Goal: Transaction & Acquisition: Purchase product/service

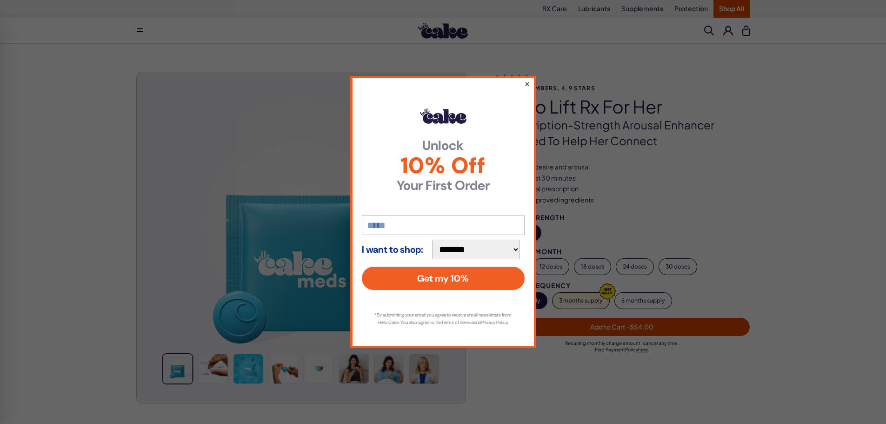
click at [527, 80] on button "×" at bounding box center [527, 83] width 6 height 11
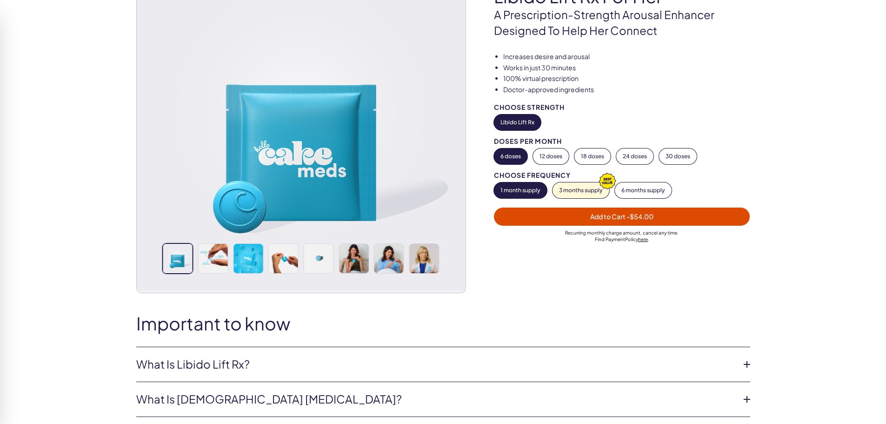
scroll to position [186, 0]
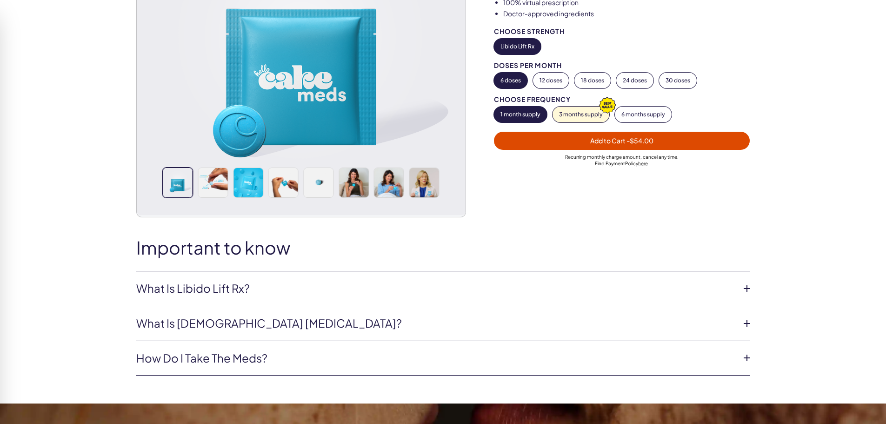
click at [750, 290] on icon at bounding box center [747, 288] width 14 height 14
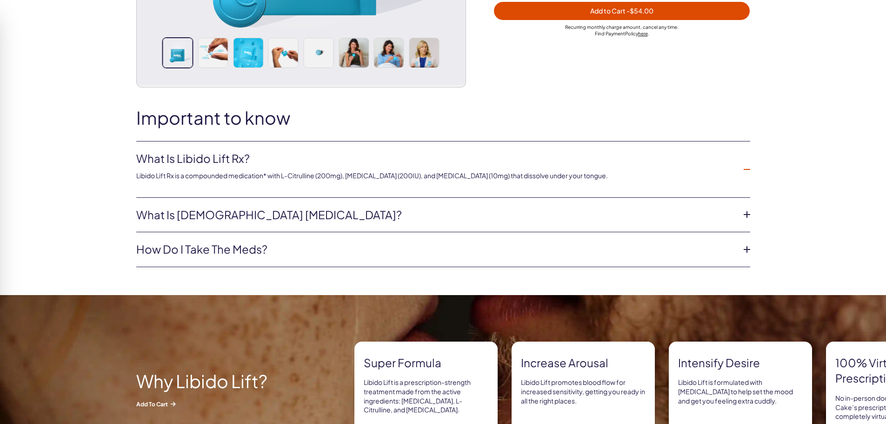
scroll to position [326, 0]
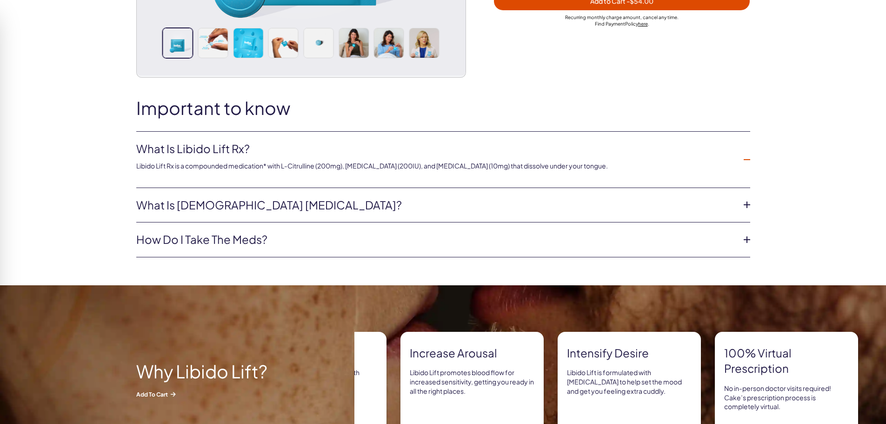
click at [747, 209] on icon at bounding box center [747, 205] width 14 height 14
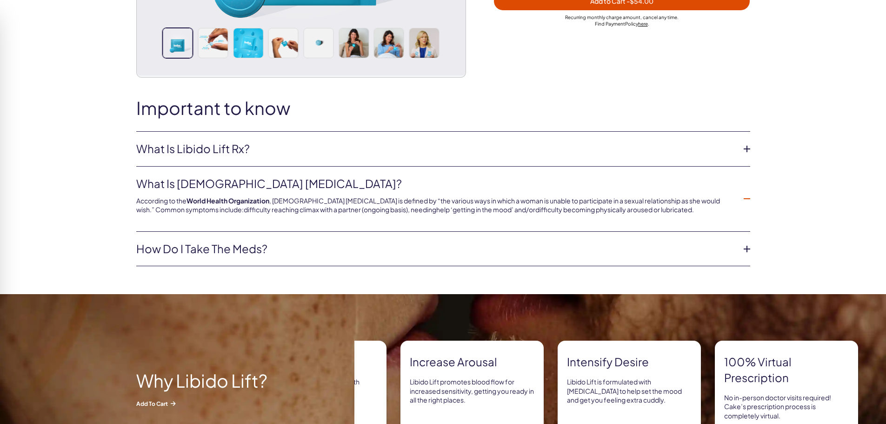
click at [749, 247] on icon at bounding box center [747, 249] width 14 height 14
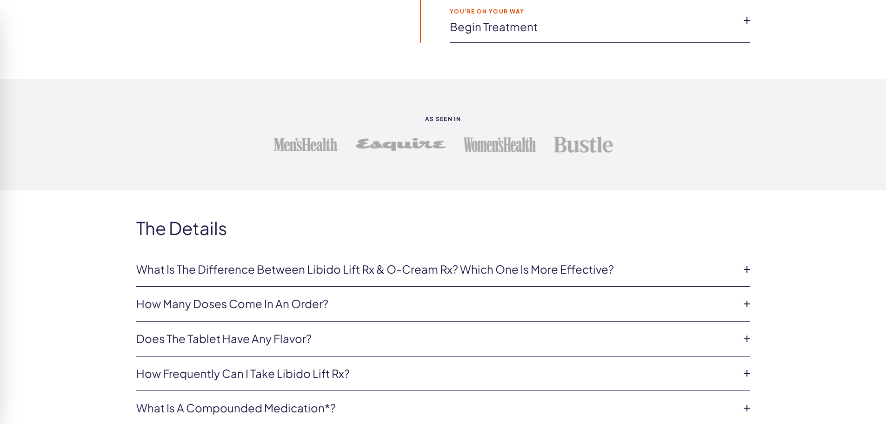
scroll to position [1861, 0]
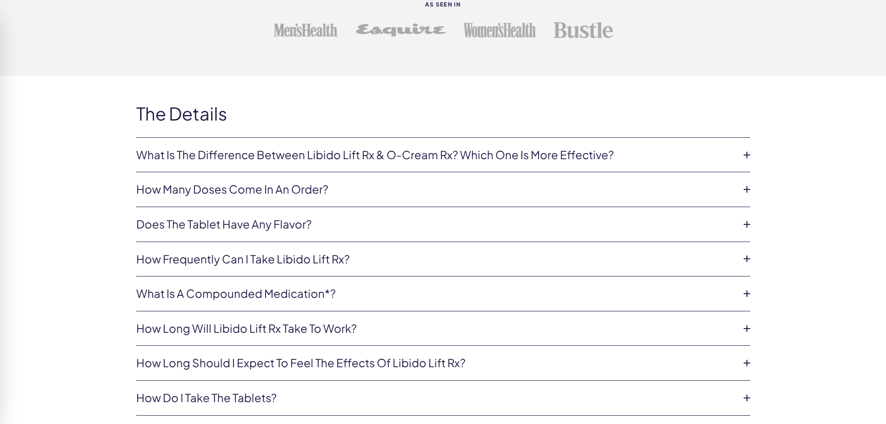
click at [748, 154] on icon at bounding box center [747, 155] width 14 height 14
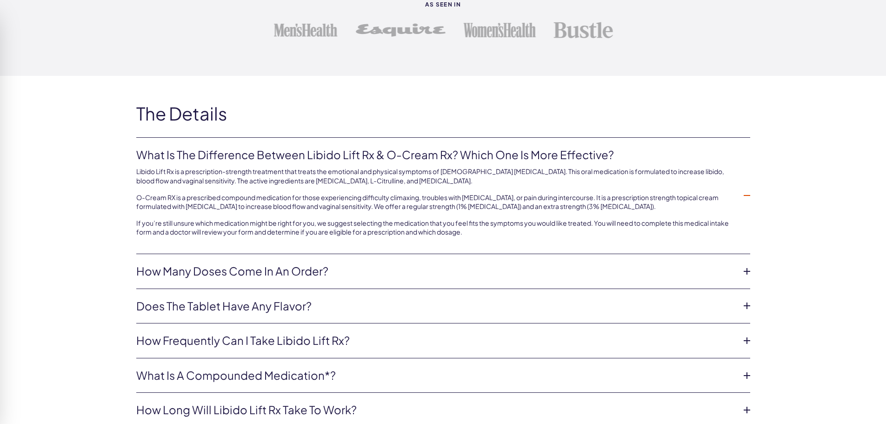
scroll to position [2000, 0]
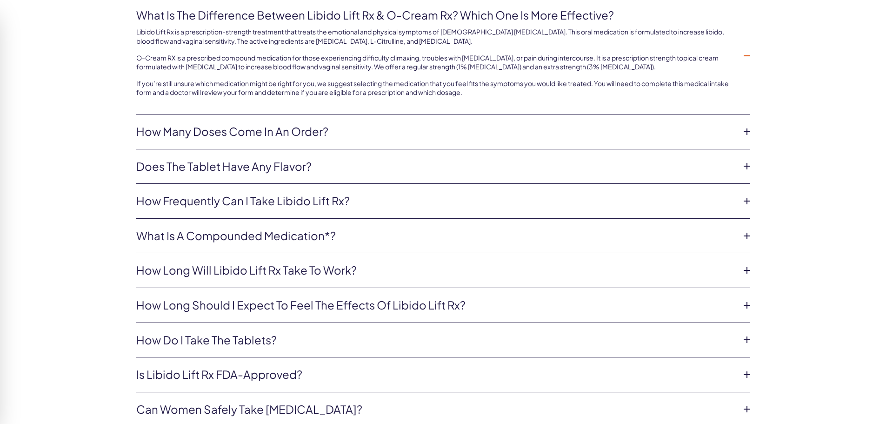
click at [749, 201] on icon at bounding box center [747, 201] width 14 height 14
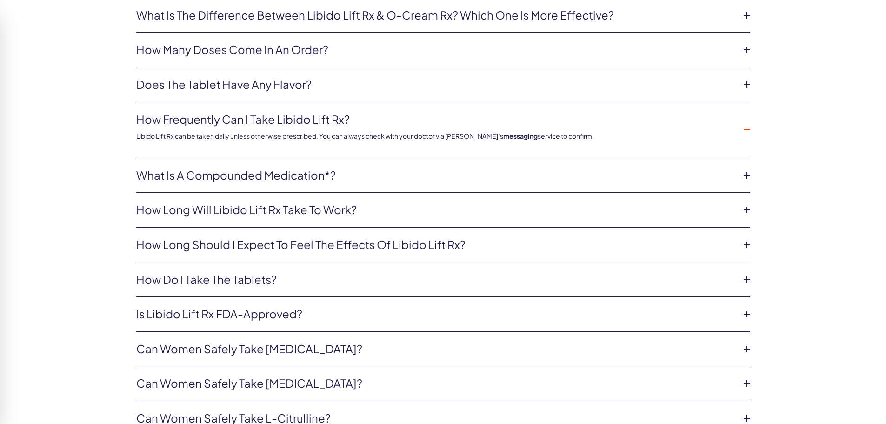
click at [441, 211] on link "How long will Libido Lift Rx take to work?" at bounding box center [435, 210] width 599 height 16
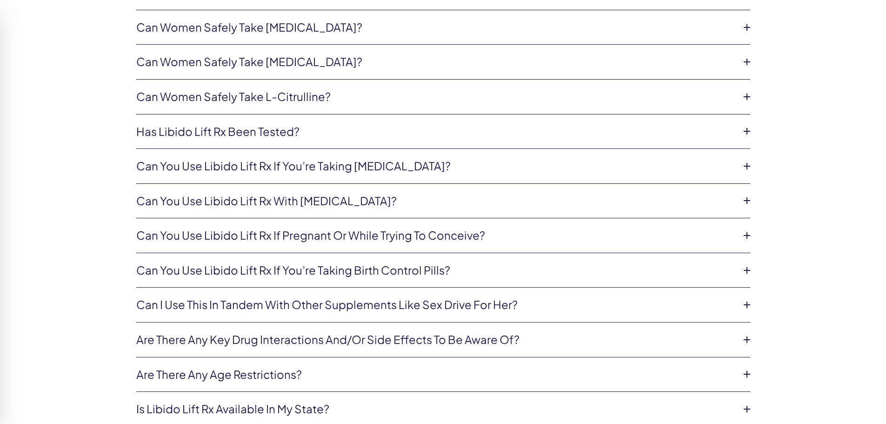
scroll to position [2326, 0]
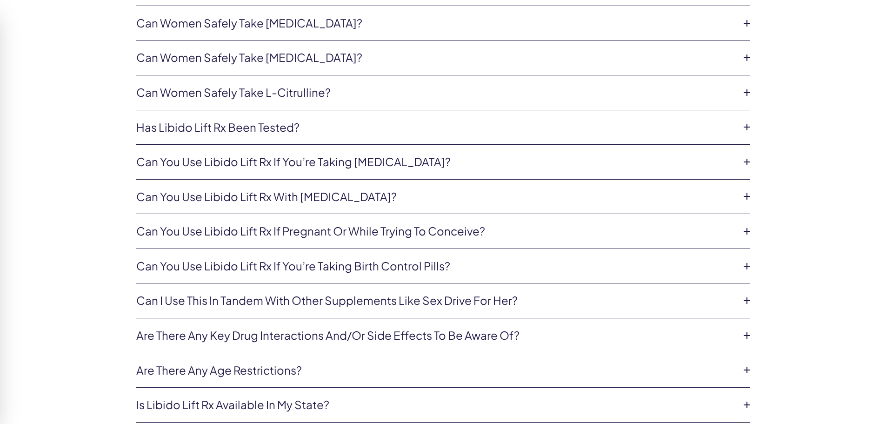
click at [749, 194] on icon at bounding box center [747, 196] width 14 height 14
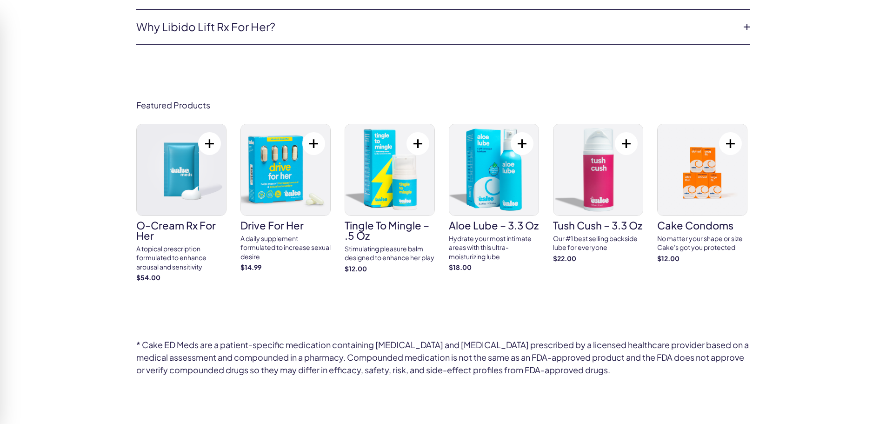
scroll to position [2863, 0]
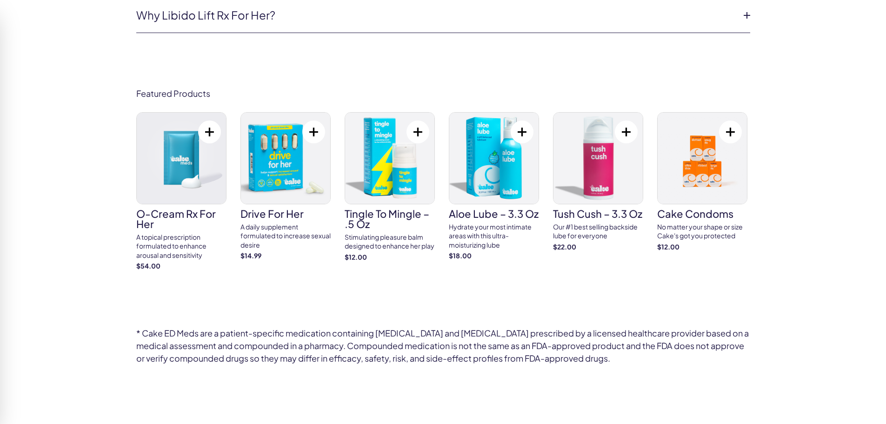
click at [272, 161] on img at bounding box center [285, 158] width 89 height 91
click at [390, 177] on img at bounding box center [389, 158] width 89 height 91
click at [590, 170] on img at bounding box center [598, 158] width 89 height 91
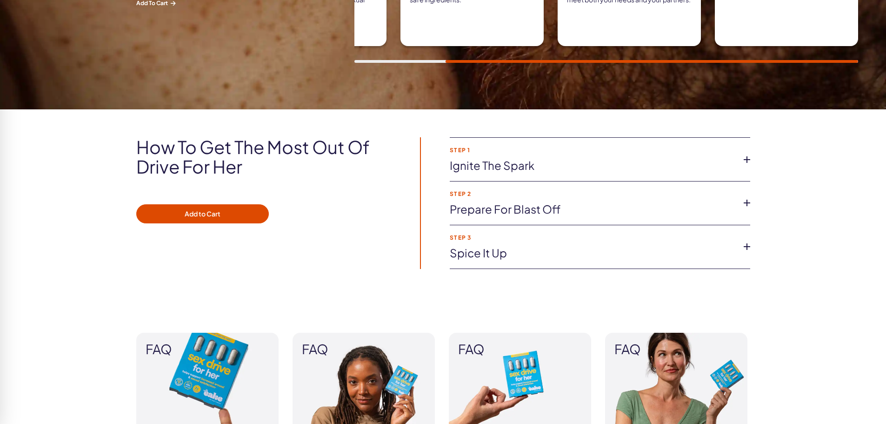
scroll to position [605, 0]
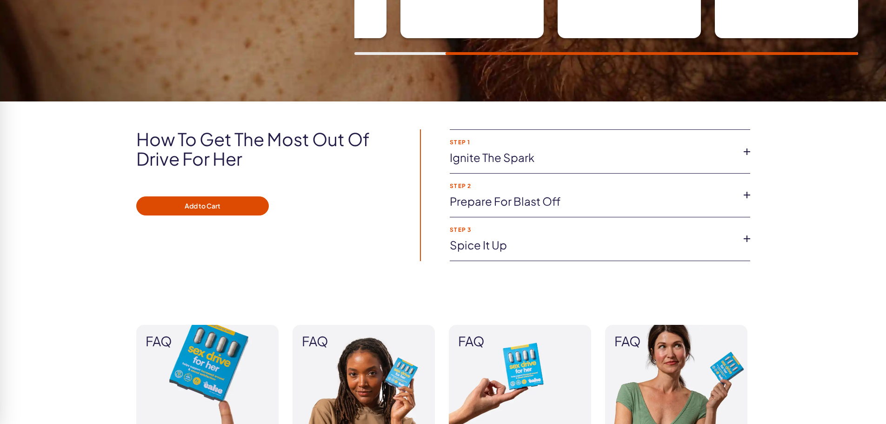
click at [742, 150] on icon at bounding box center [747, 152] width 14 height 14
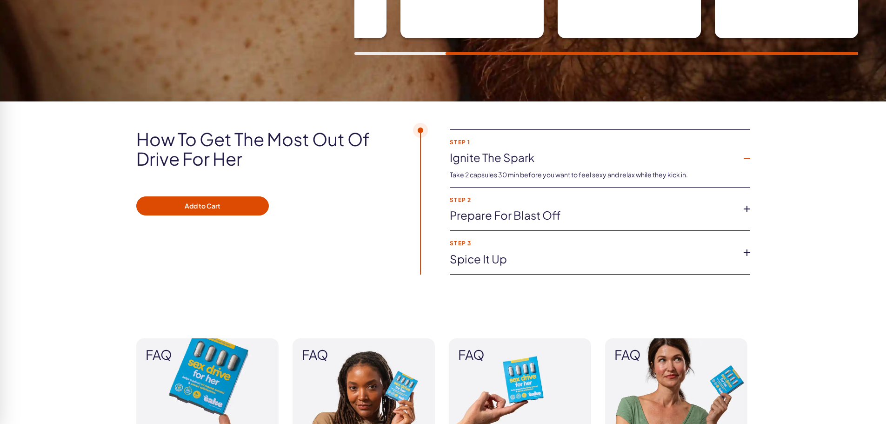
click at [747, 206] on icon at bounding box center [747, 209] width 14 height 14
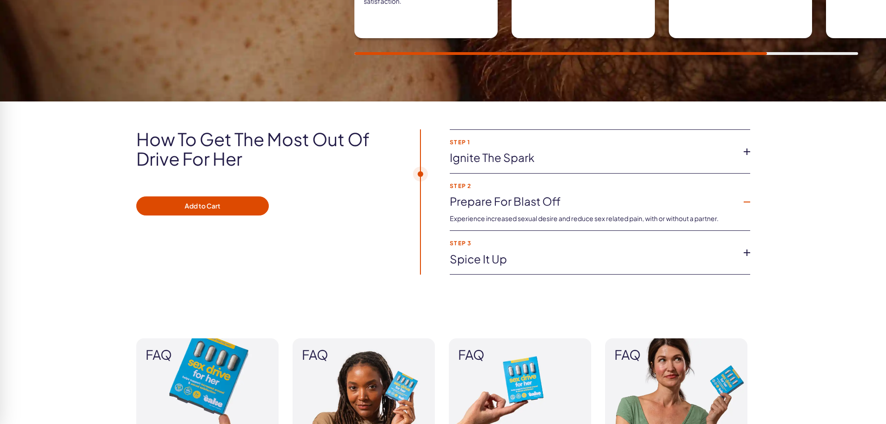
click at [741, 257] on icon at bounding box center [747, 253] width 14 height 14
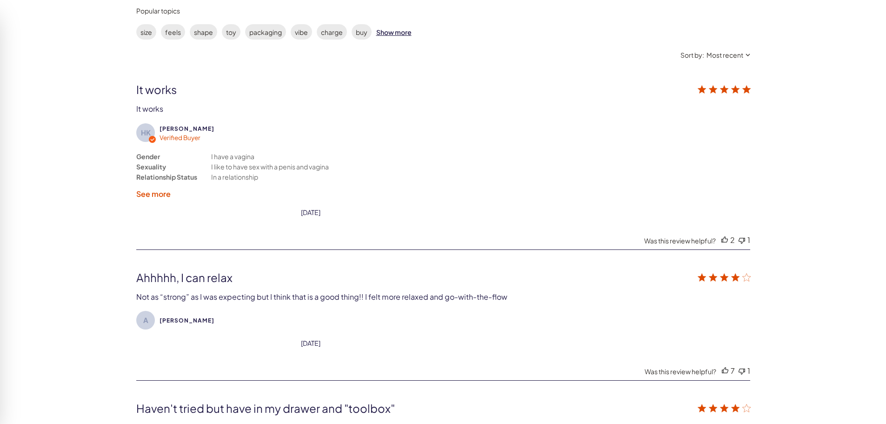
scroll to position [1675, 0]
click at [160, 194] on label "See more" at bounding box center [153, 193] width 34 height 10
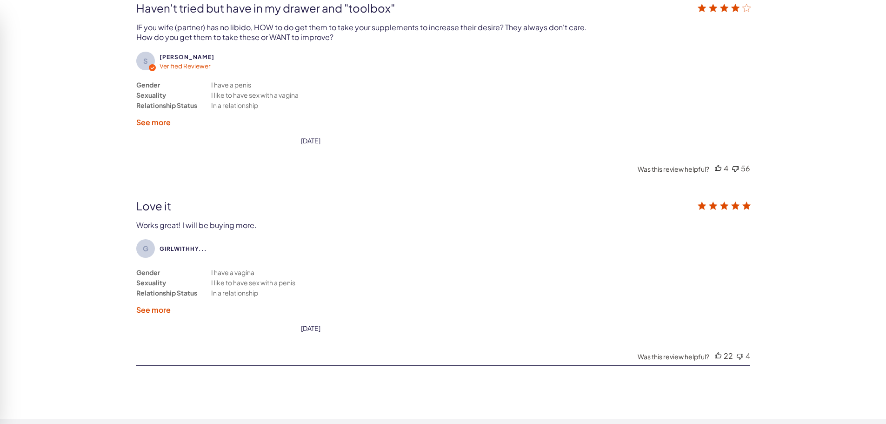
scroll to position [2093, 0]
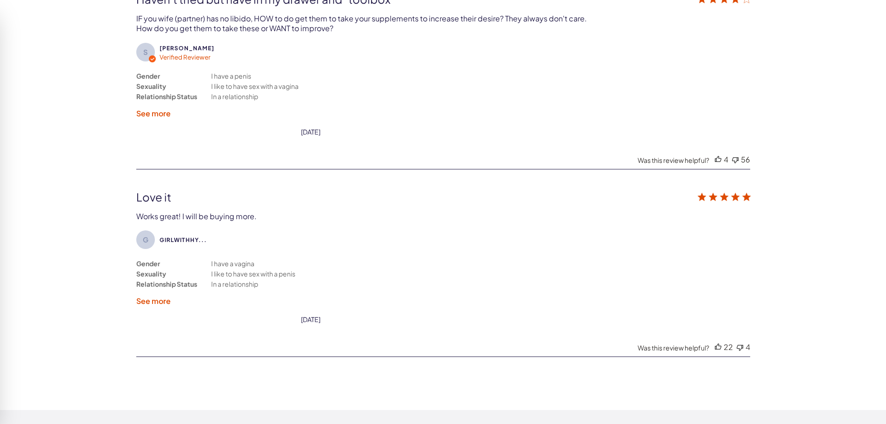
click at [160, 117] on label "See more" at bounding box center [153, 113] width 34 height 10
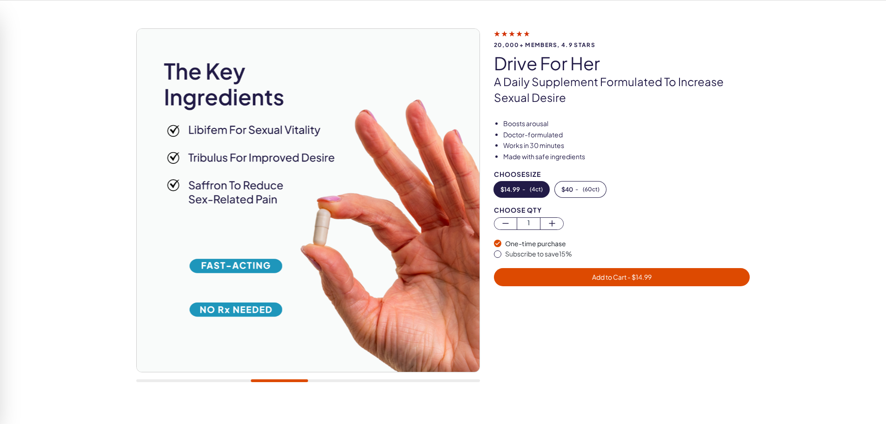
scroll to position [0, 0]
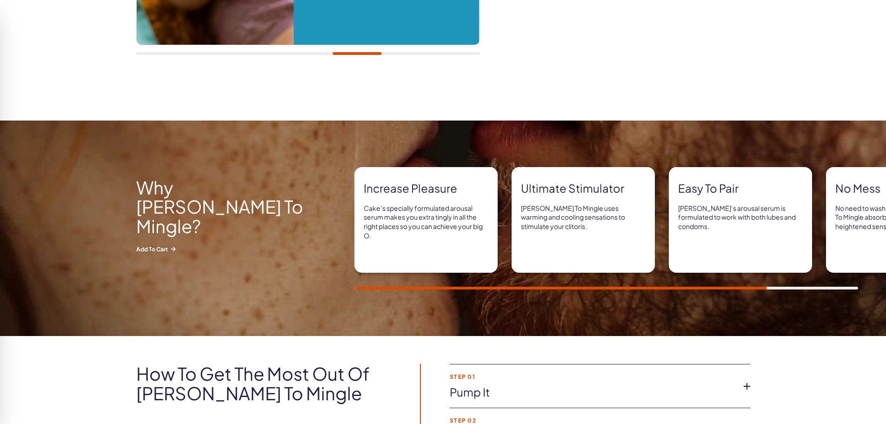
scroll to position [372, 0]
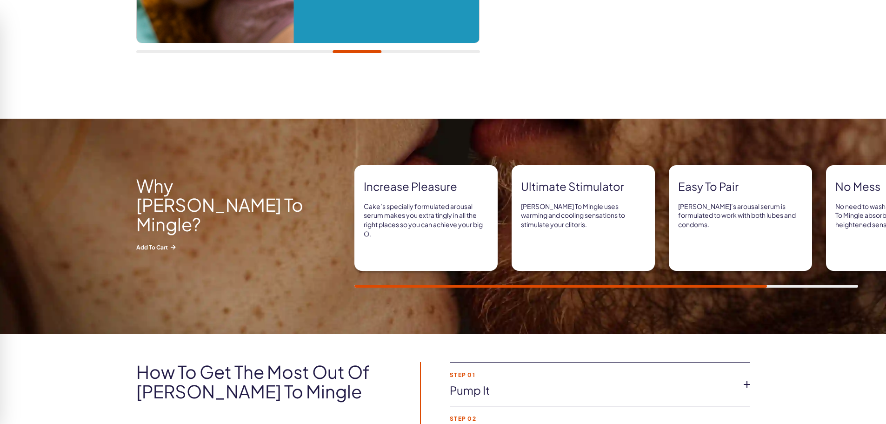
click at [819, 287] on div at bounding box center [606, 286] width 504 height 3
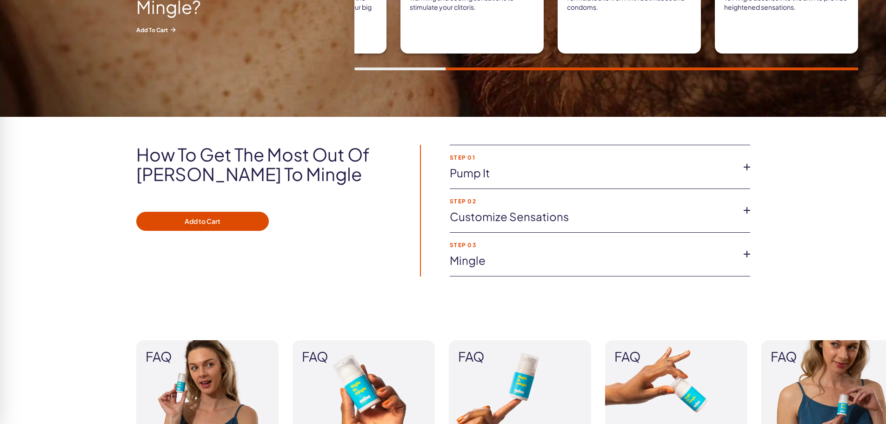
scroll to position [605, 0]
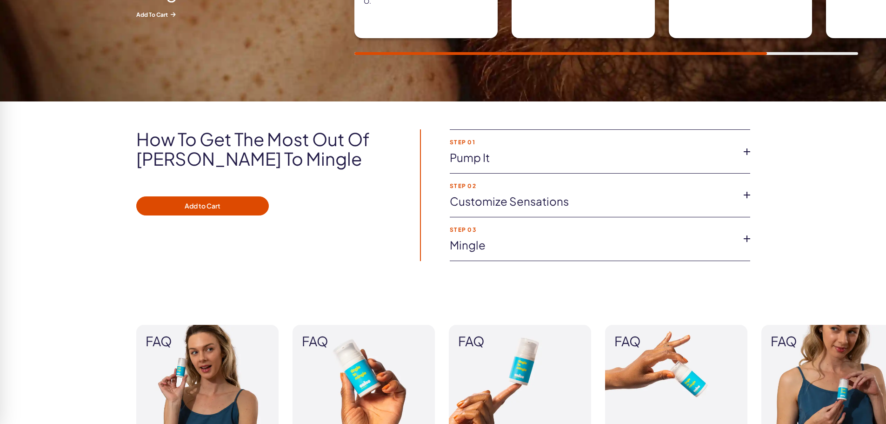
click at [742, 157] on icon at bounding box center [747, 152] width 14 height 14
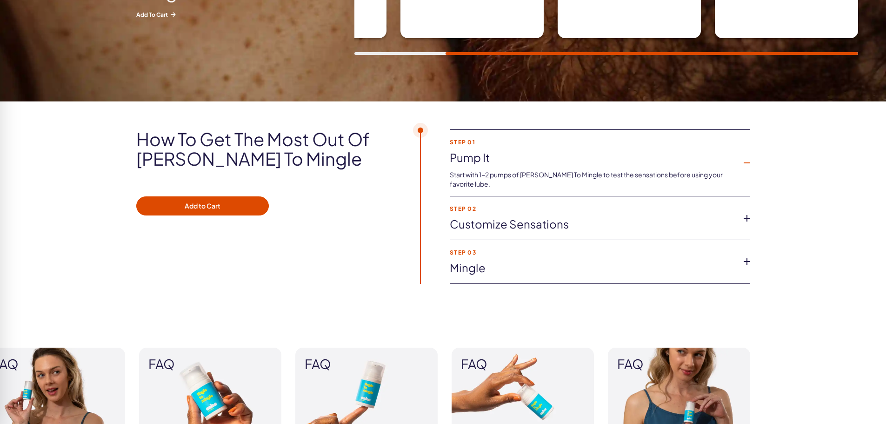
click at [743, 211] on icon at bounding box center [747, 218] width 14 height 14
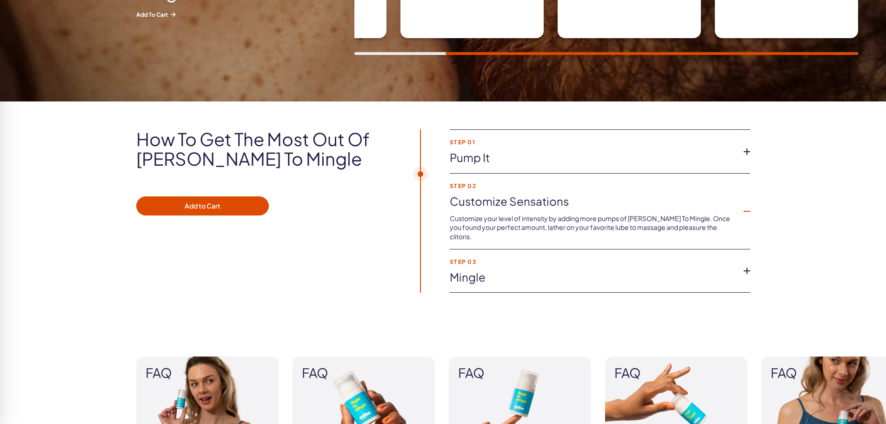
click at [747, 264] on icon at bounding box center [747, 271] width 14 height 14
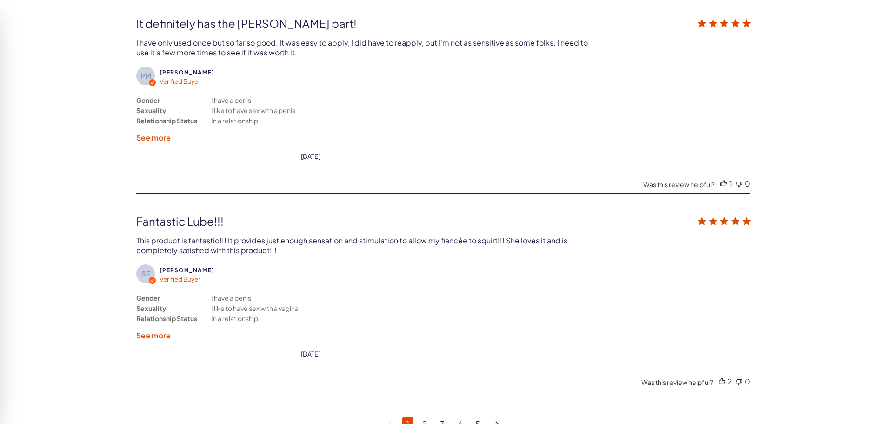
scroll to position [2466, 0]
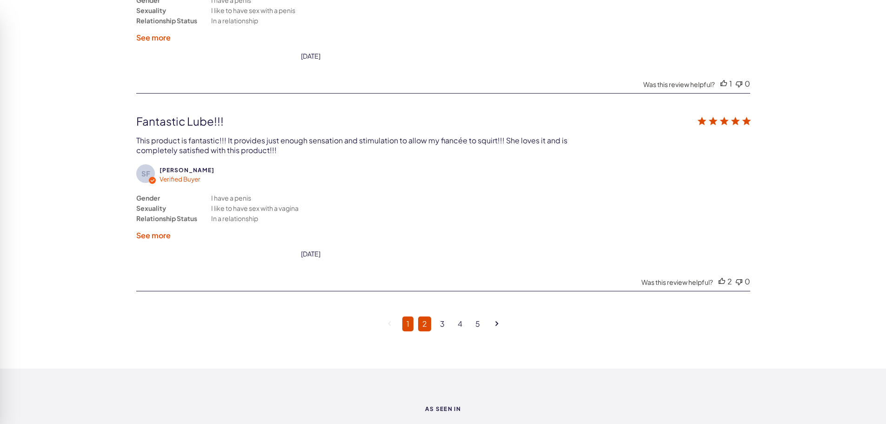
click at [425, 328] on link "2" at bounding box center [424, 323] width 13 height 15
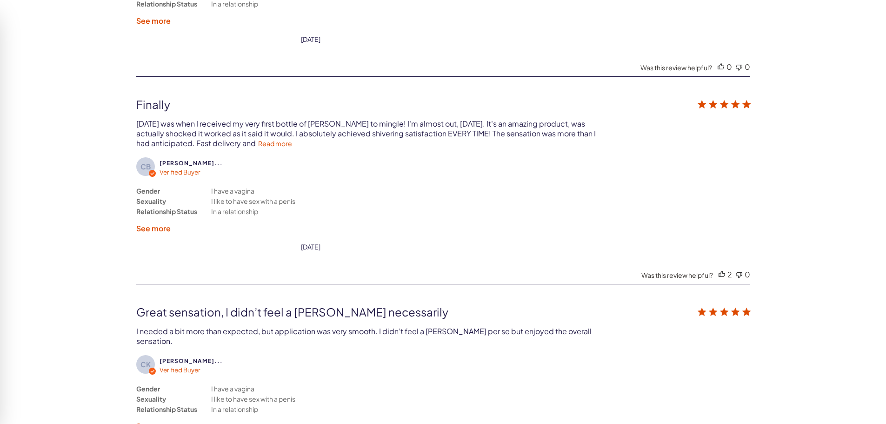
scroll to position [2405, 0]
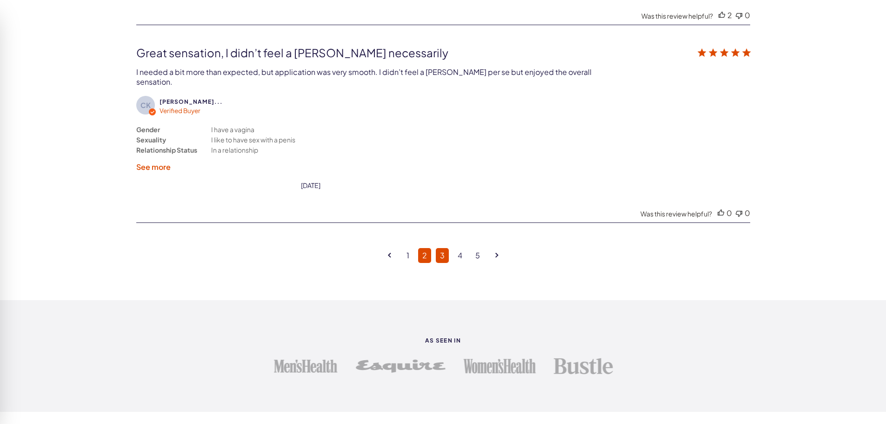
click at [444, 248] on link "3" at bounding box center [442, 255] width 13 height 15
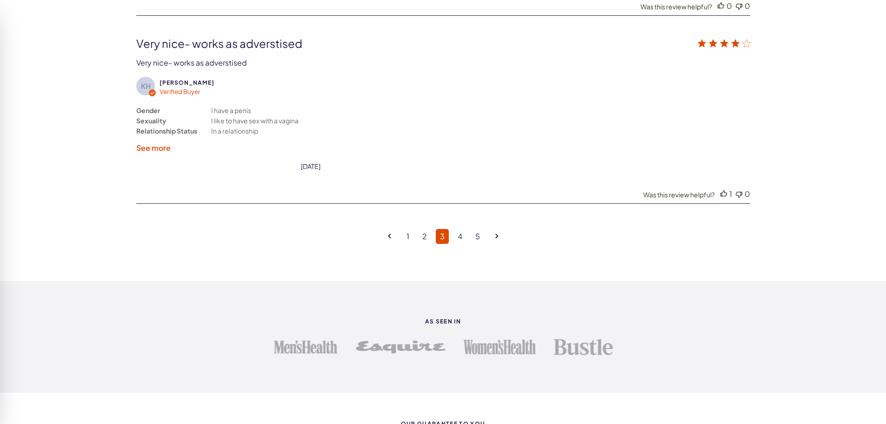
scroll to position [2544, 0]
click at [456, 229] on link "4" at bounding box center [460, 235] width 13 height 15
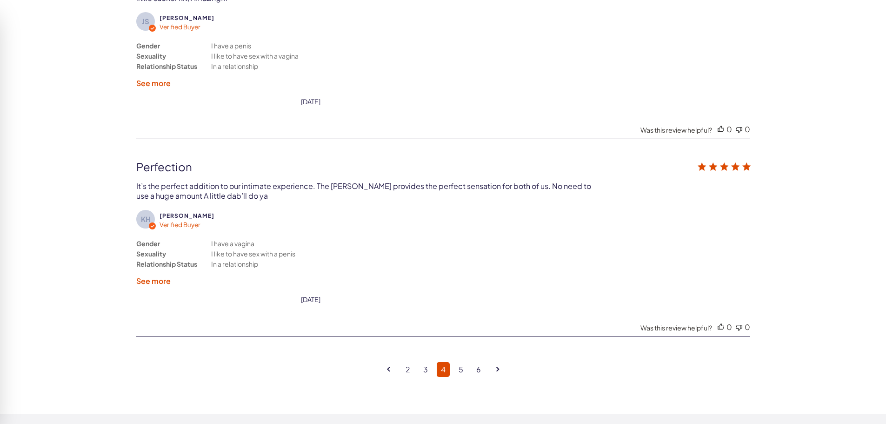
scroll to position [2451, 0]
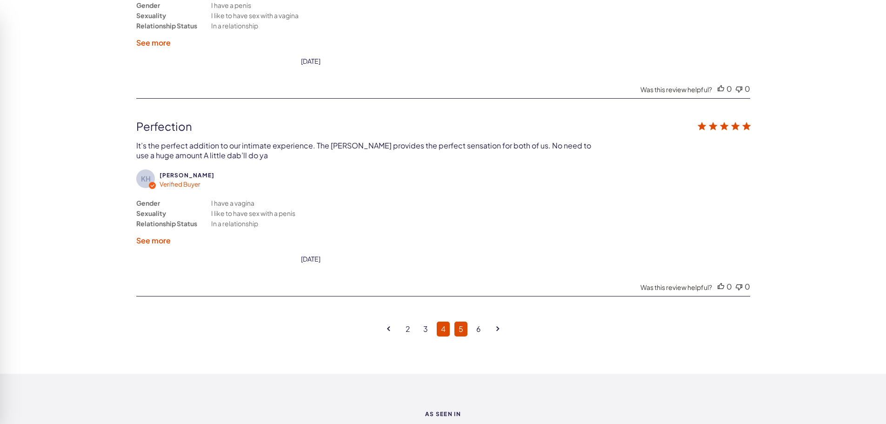
click at [463, 330] on link "5" at bounding box center [461, 328] width 13 height 15
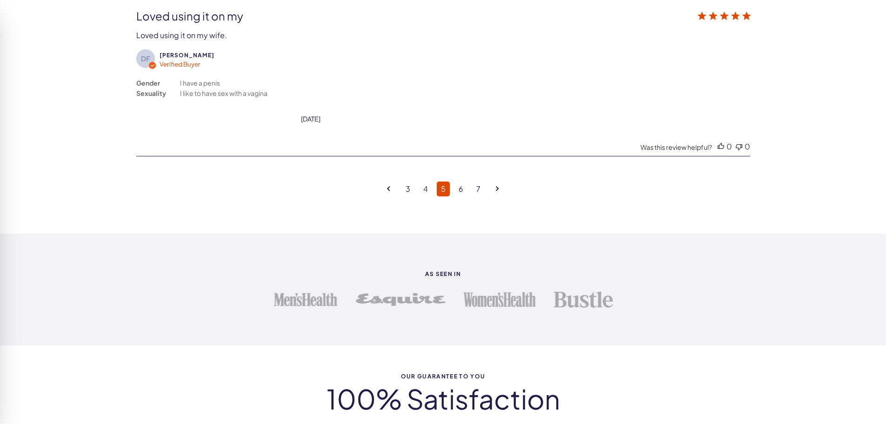
scroll to position [2591, 0]
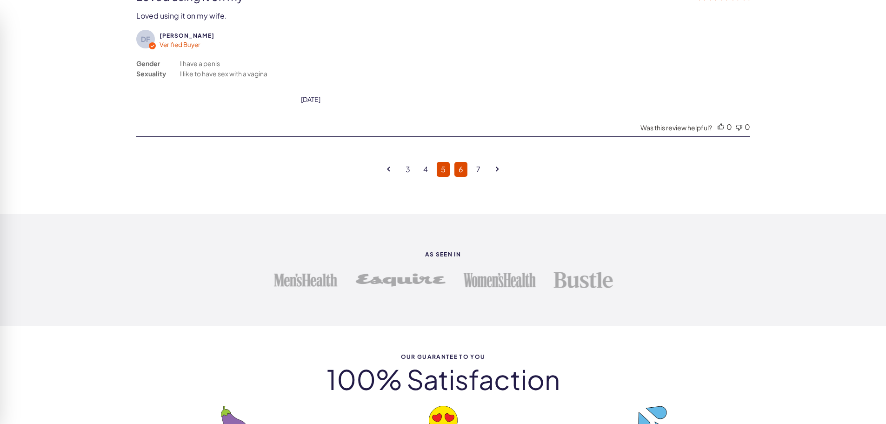
click at [461, 171] on link "6" at bounding box center [461, 169] width 13 height 15
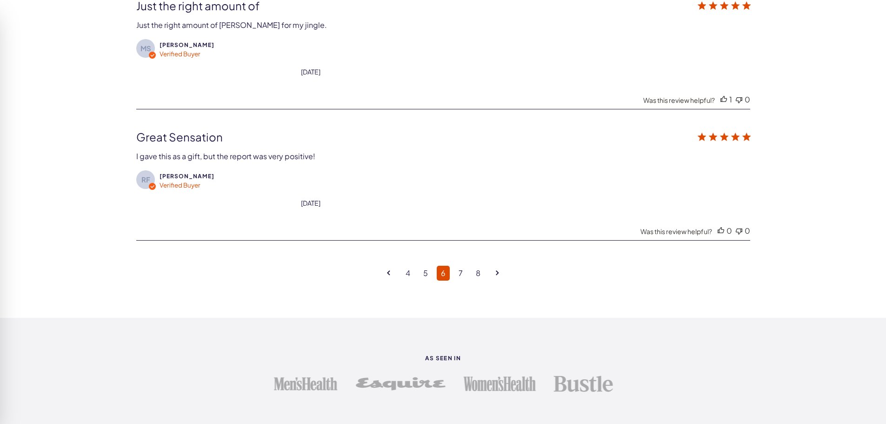
scroll to position [2358, 0]
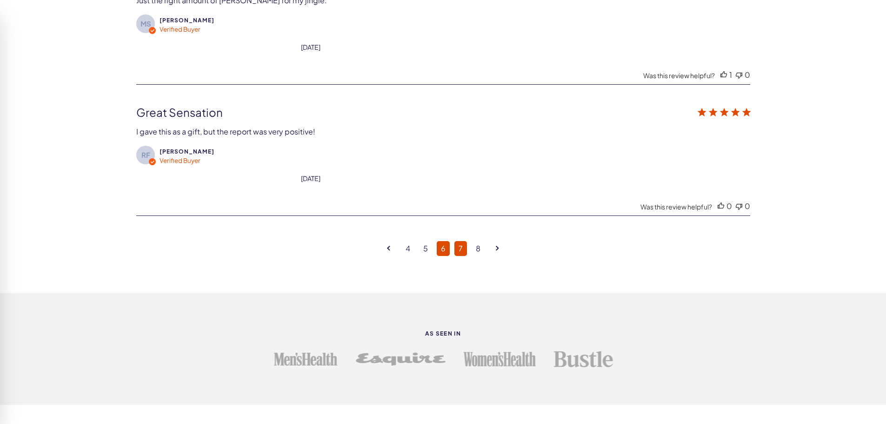
click at [464, 247] on link "7" at bounding box center [461, 248] width 13 height 15
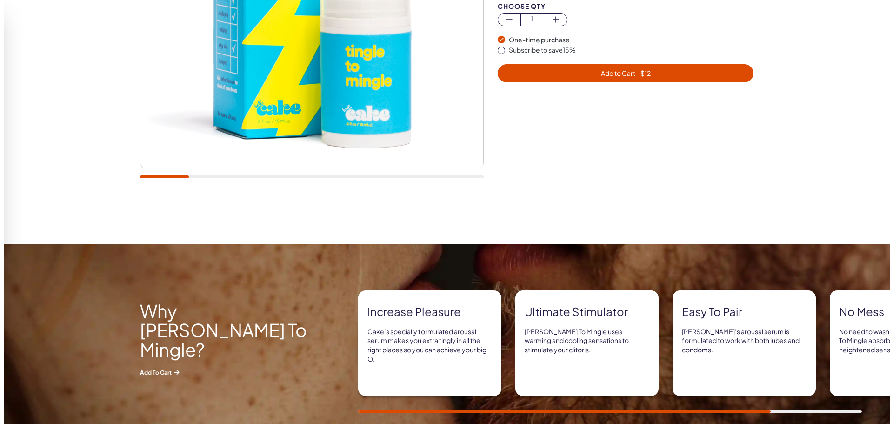
scroll to position [125, 0]
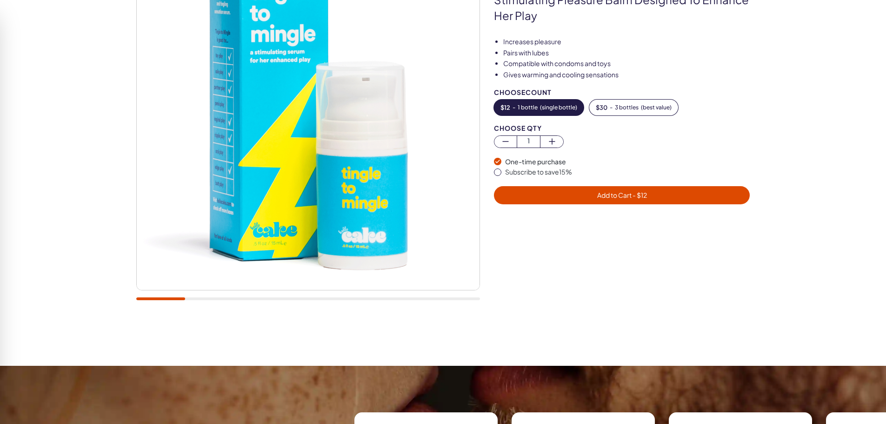
click at [620, 194] on span "Add to Cart - $ 12" at bounding box center [622, 195] width 50 height 8
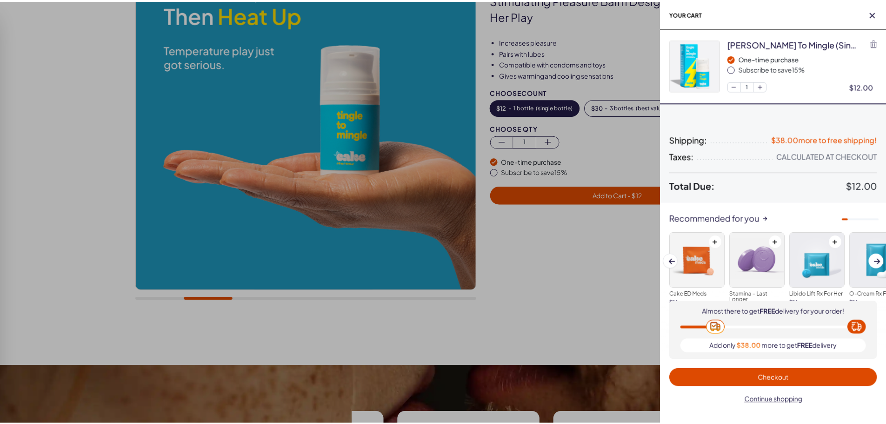
scroll to position [0, 0]
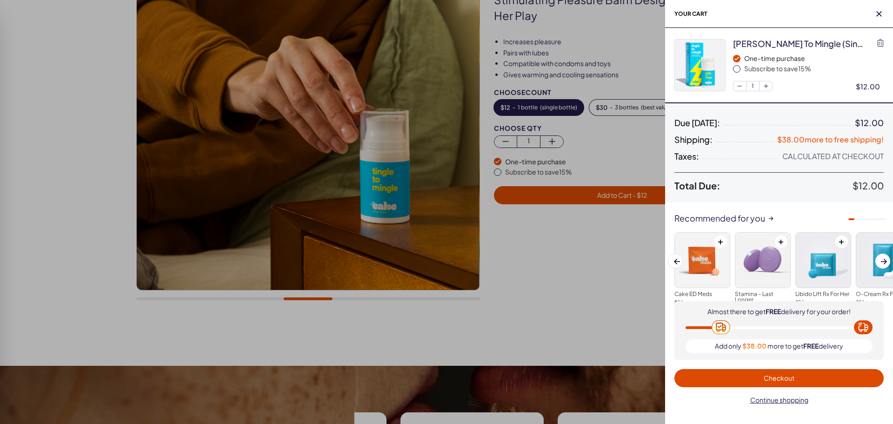
click at [863, 220] on div at bounding box center [867, 219] width 37 height 2
click at [882, 265] on span "Next slide" at bounding box center [884, 261] width 6 height 8
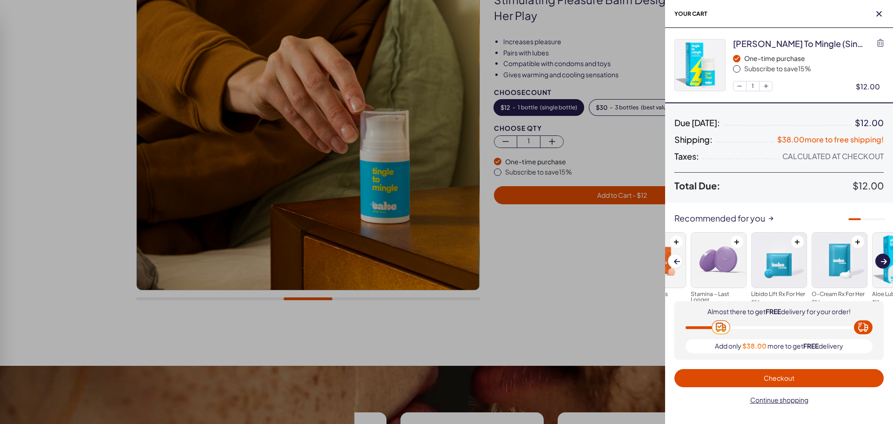
click at [882, 265] on span "Next slide" at bounding box center [884, 261] width 6 height 8
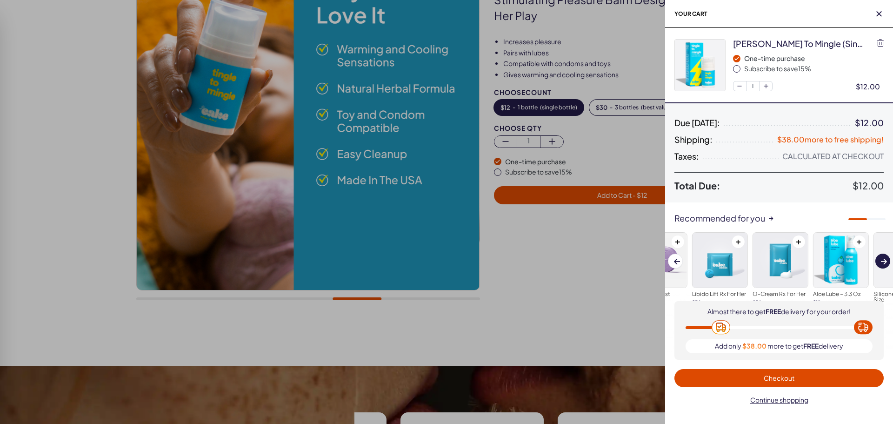
click at [882, 265] on span "Next slide" at bounding box center [884, 261] width 6 height 8
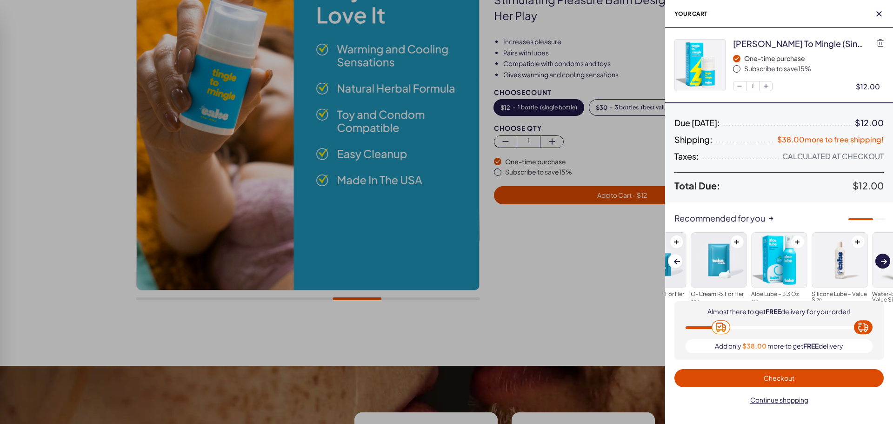
click at [882, 265] on span "Next slide" at bounding box center [884, 261] width 6 height 8
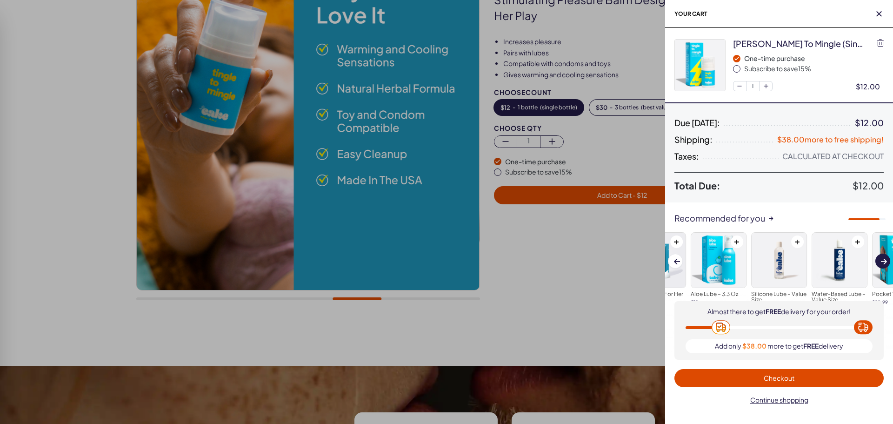
click at [882, 265] on span "Next slide" at bounding box center [884, 261] width 6 height 8
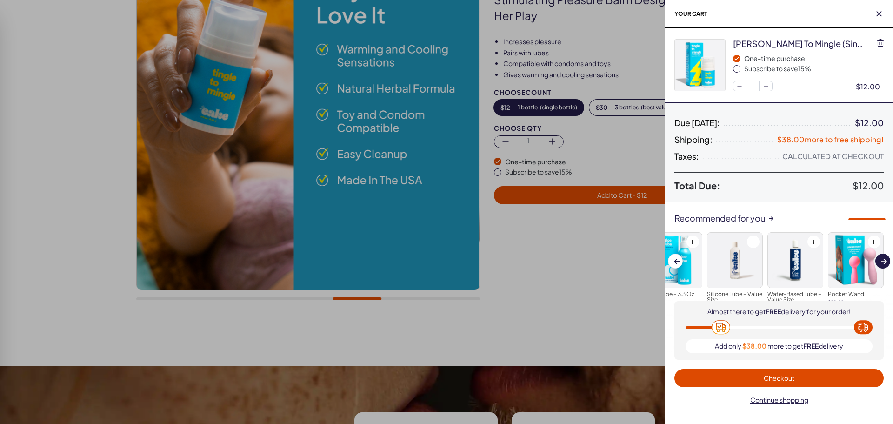
click at [882, 265] on span "Next slide" at bounding box center [884, 261] width 6 height 8
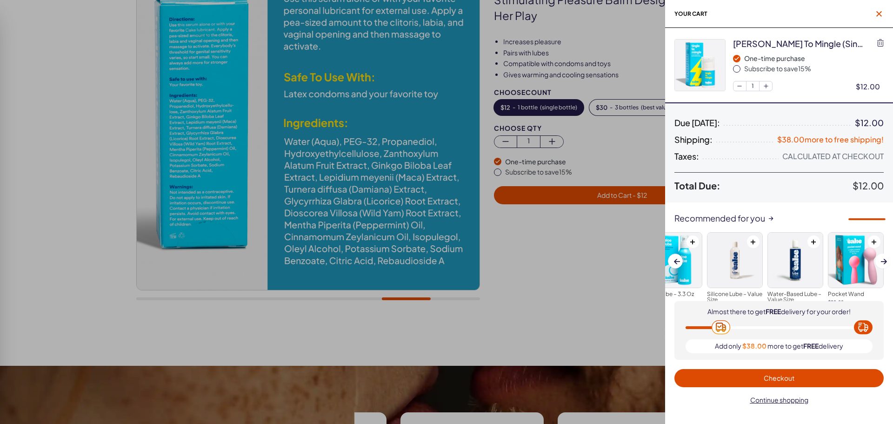
click at [878, 14] on icon "button" at bounding box center [879, 14] width 6 height 6
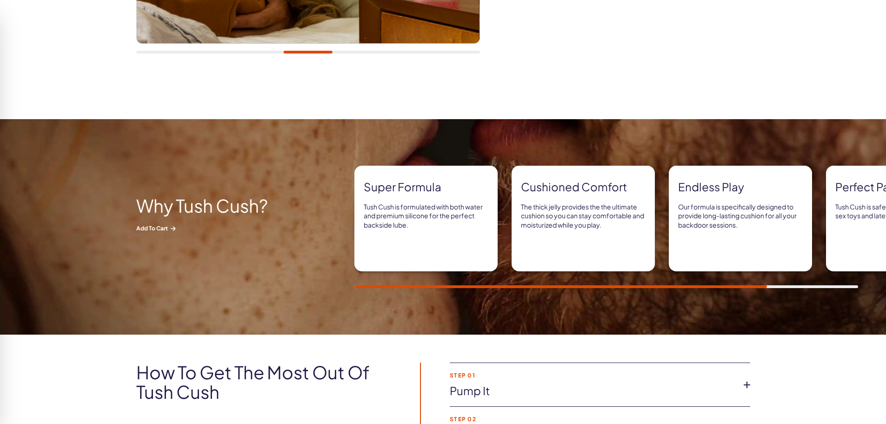
scroll to position [372, 0]
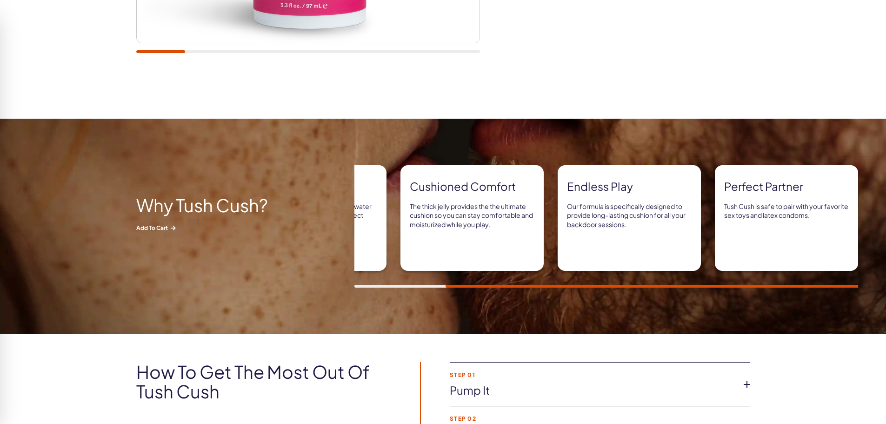
click at [816, 285] on div at bounding box center [606, 286] width 504 height 3
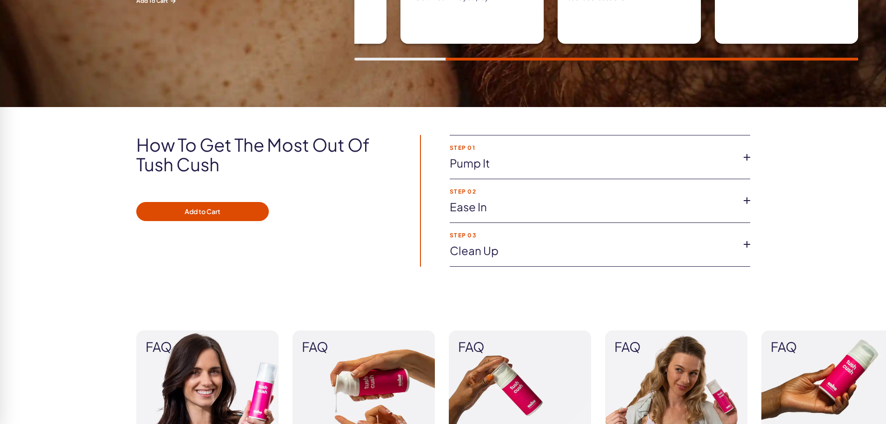
scroll to position [605, 0]
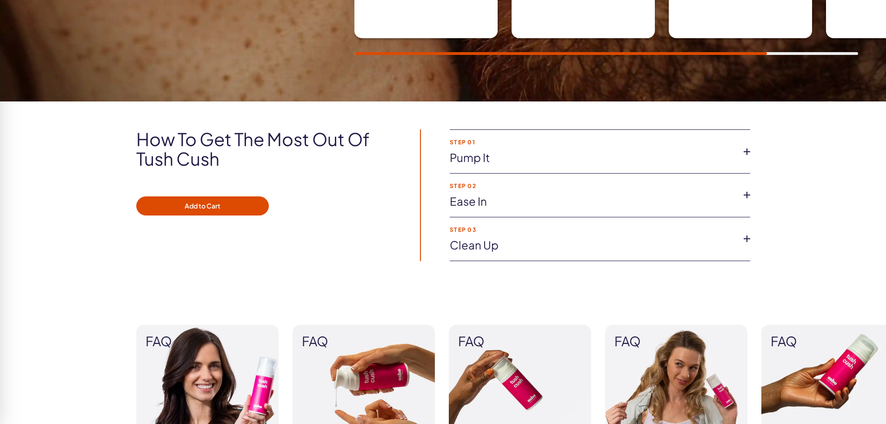
click at [742, 148] on icon at bounding box center [747, 152] width 14 height 14
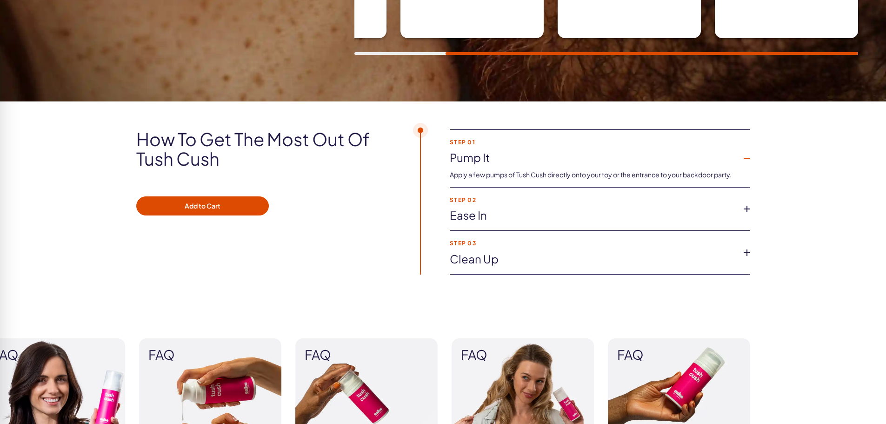
click at [749, 207] on icon at bounding box center [747, 209] width 14 height 14
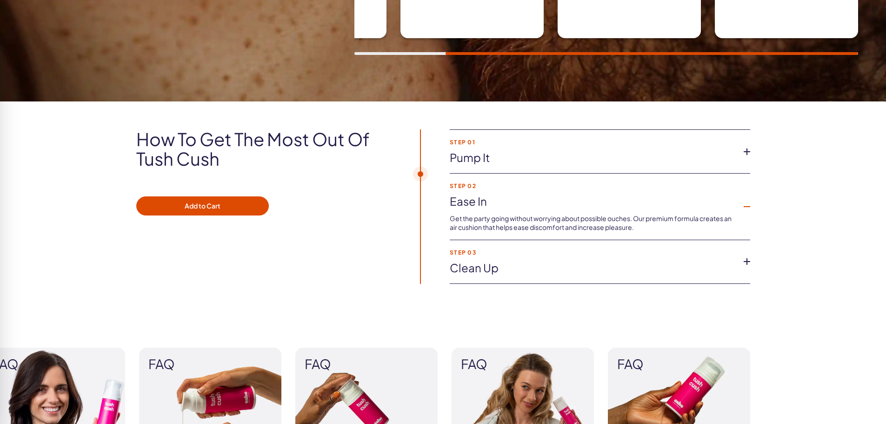
click at [743, 258] on icon at bounding box center [747, 261] width 14 height 14
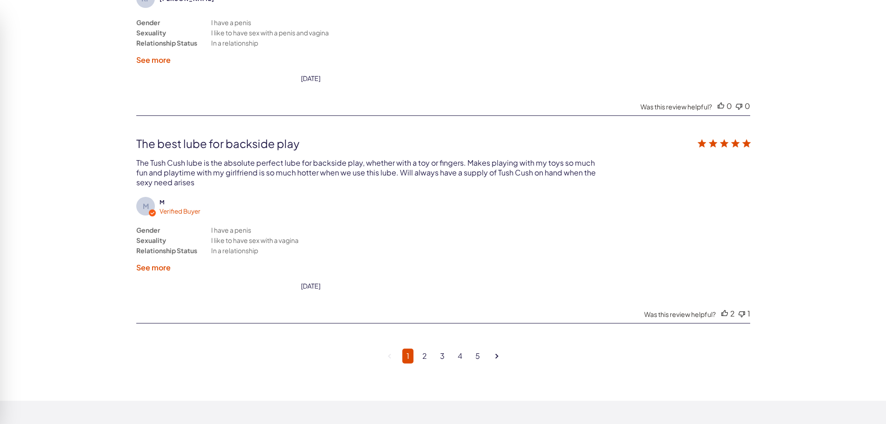
scroll to position [2466, 0]
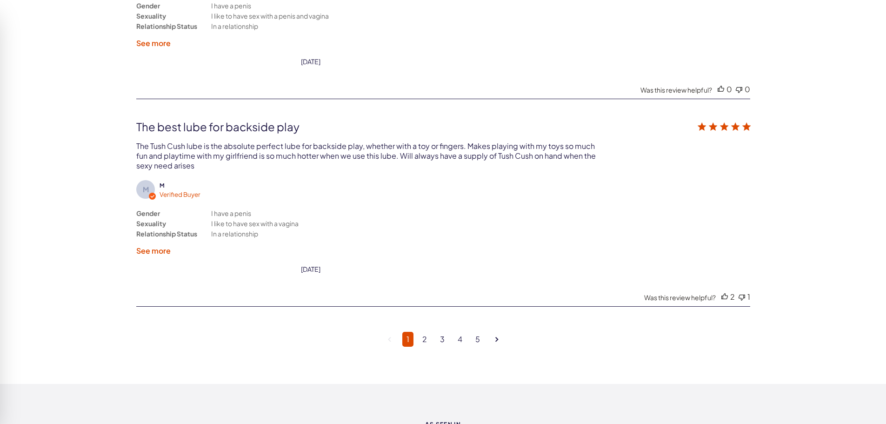
click at [419, 339] on link "2" at bounding box center [424, 339] width 13 height 15
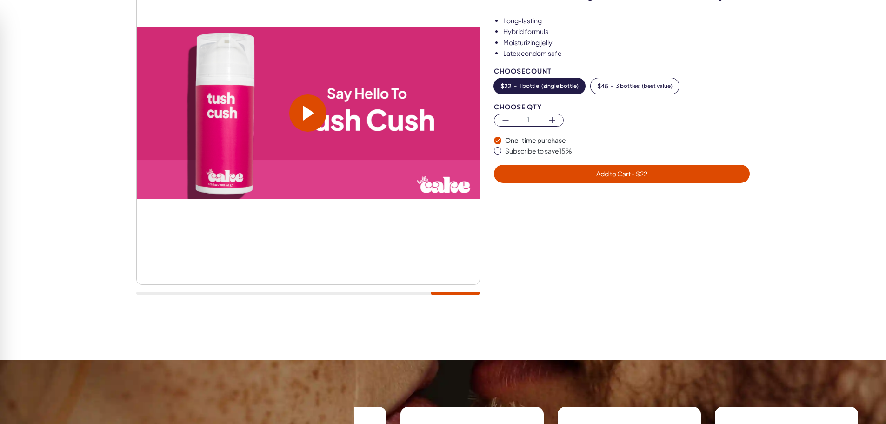
scroll to position [0, 0]
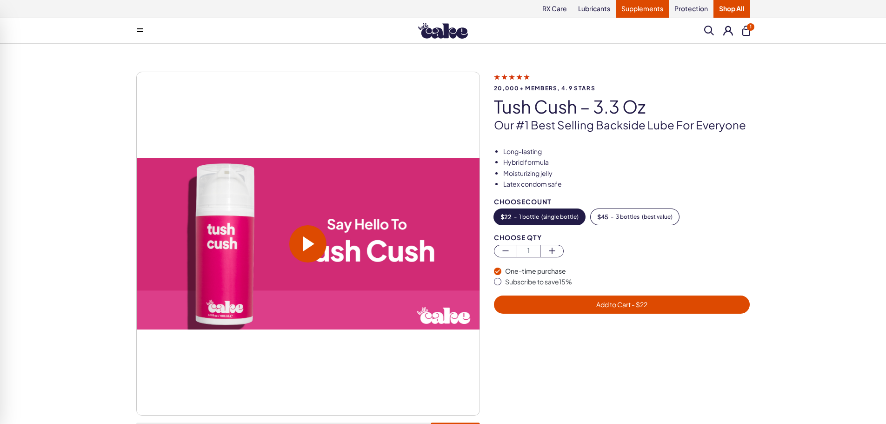
click at [630, 5] on link "Supplements" at bounding box center [642, 9] width 53 height 18
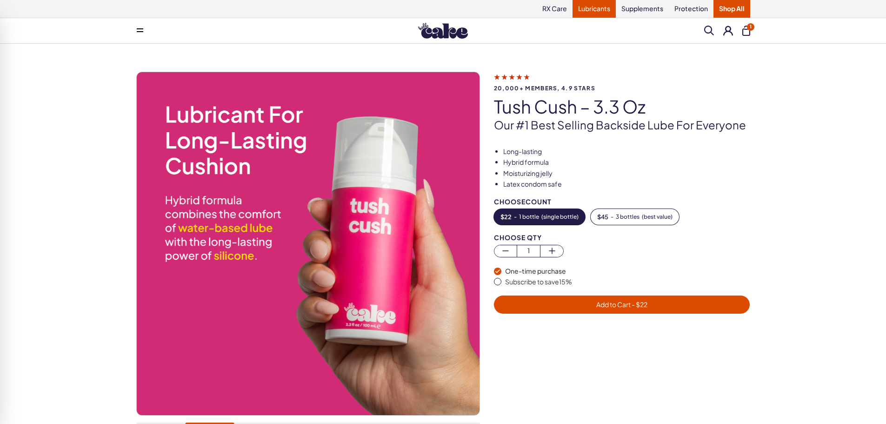
click at [599, 6] on link "Lubricants" at bounding box center [594, 9] width 43 height 18
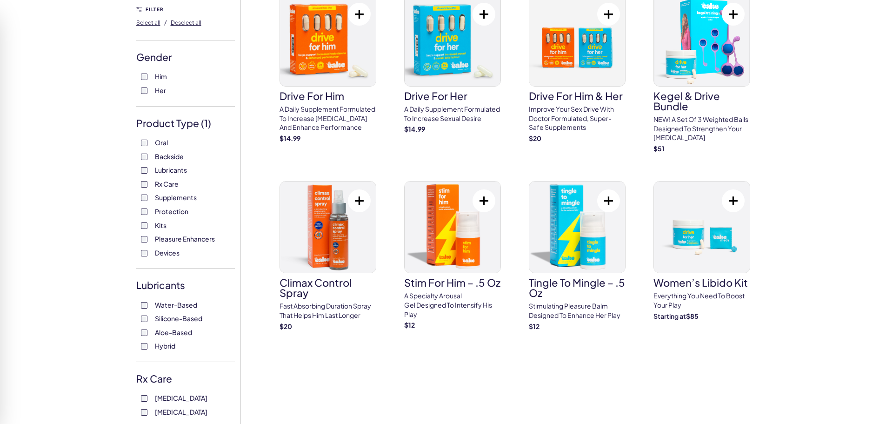
scroll to position [93, 0]
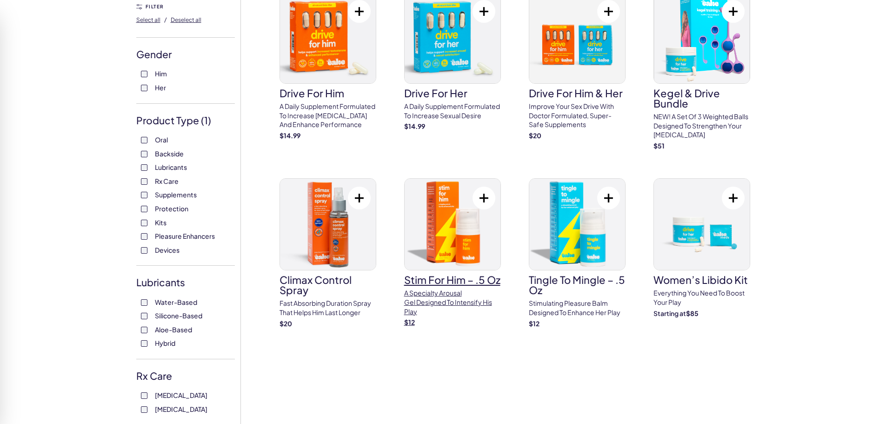
click at [426, 254] on img at bounding box center [453, 224] width 96 height 91
click at [668, 221] on img at bounding box center [702, 224] width 96 height 91
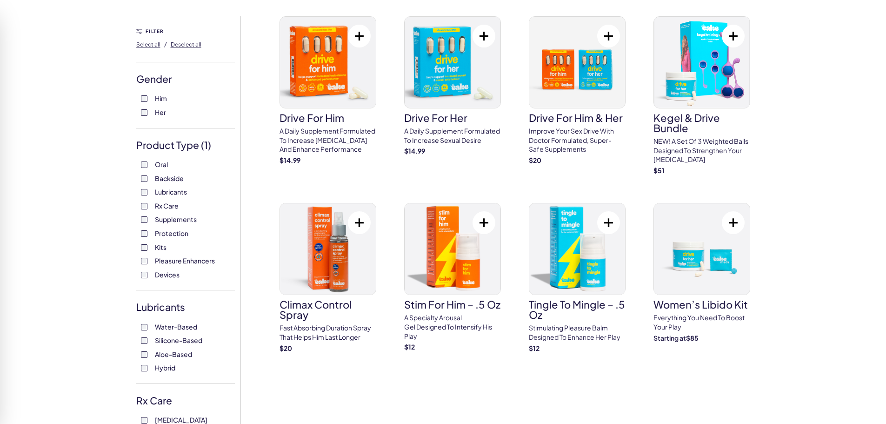
scroll to position [0, 0]
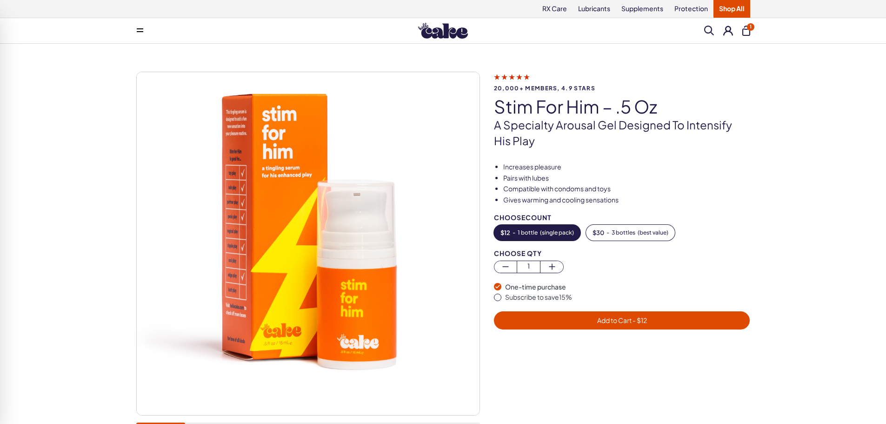
click at [615, 323] on span "Add to Cart - $ 12" at bounding box center [622, 320] width 50 height 8
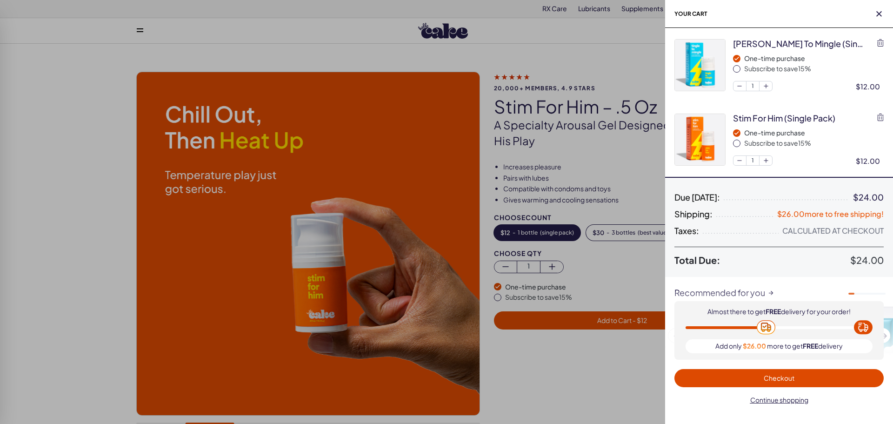
click at [112, 164] on div at bounding box center [446, 212] width 893 height 424
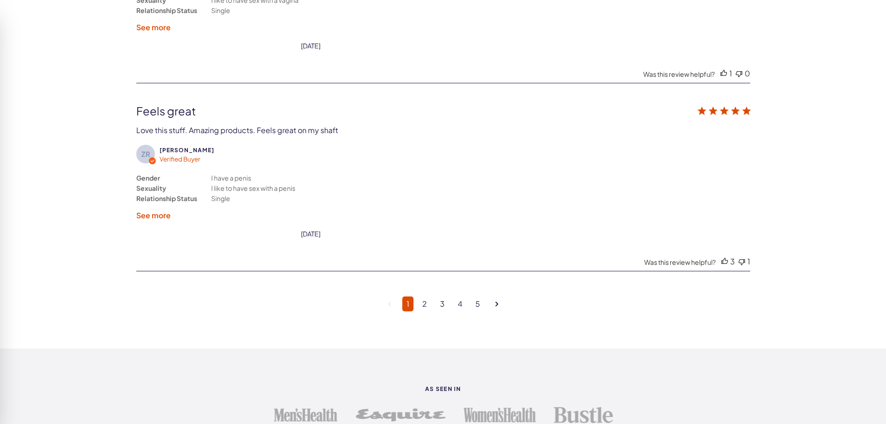
scroll to position [2466, 0]
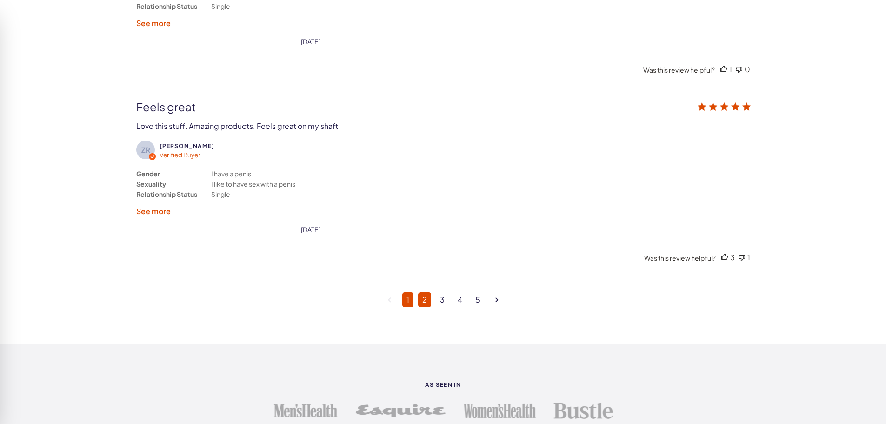
click at [420, 301] on link "2" at bounding box center [424, 299] width 13 height 15
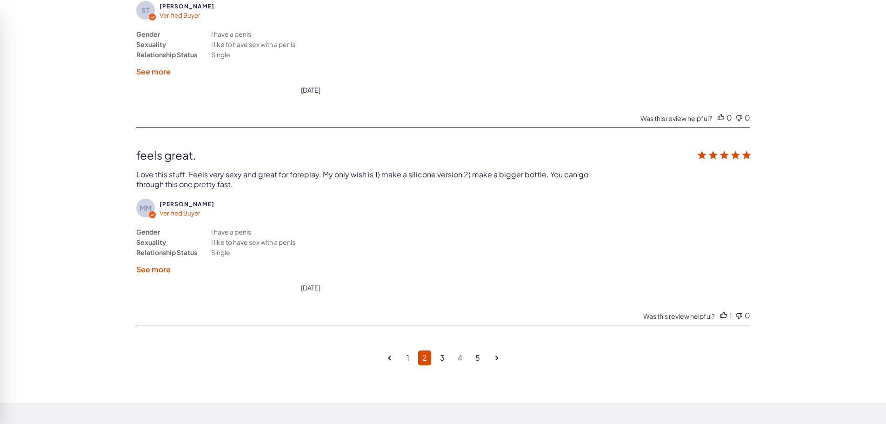
scroll to position [2437, 0]
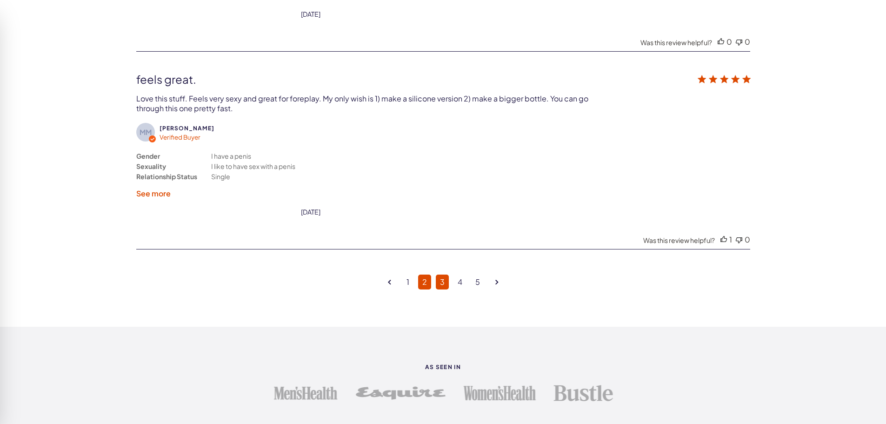
click at [436, 274] on link "3" at bounding box center [442, 281] width 13 height 15
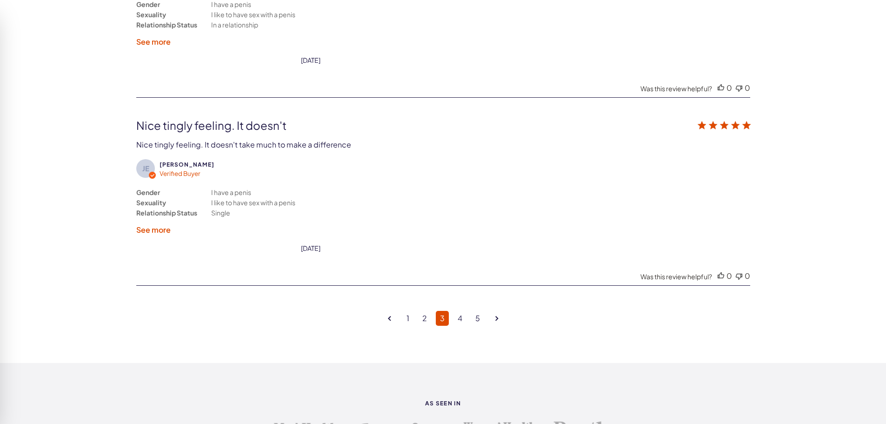
scroll to position [2484, 0]
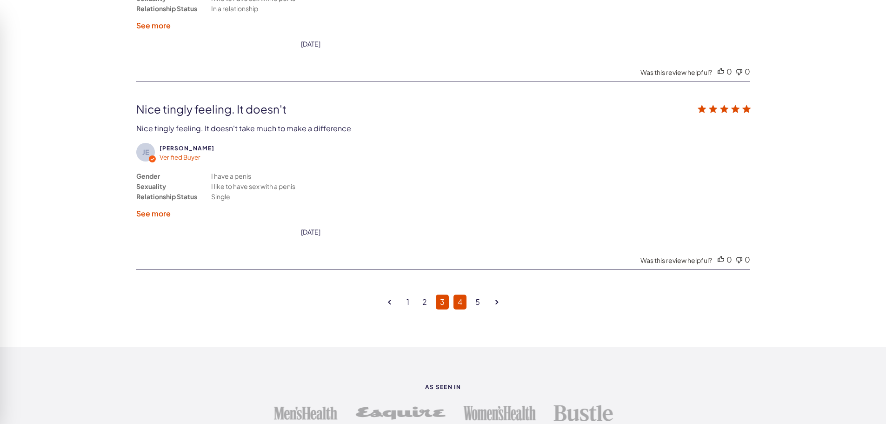
click at [457, 294] on link "4" at bounding box center [460, 301] width 13 height 15
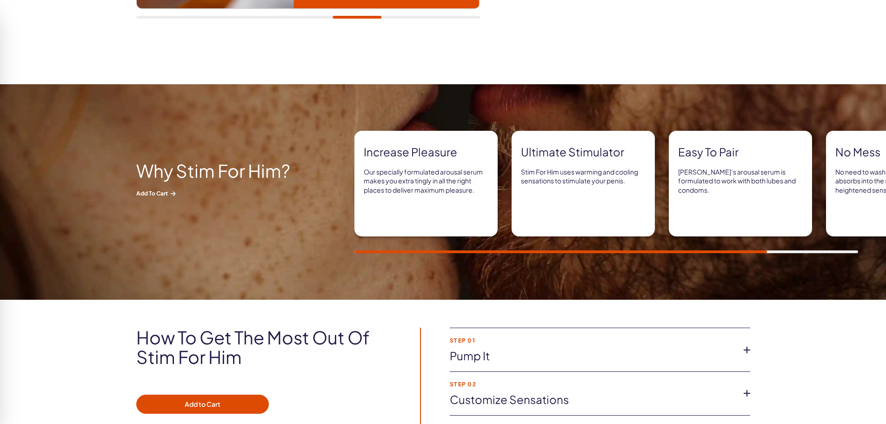
scroll to position [0, 0]
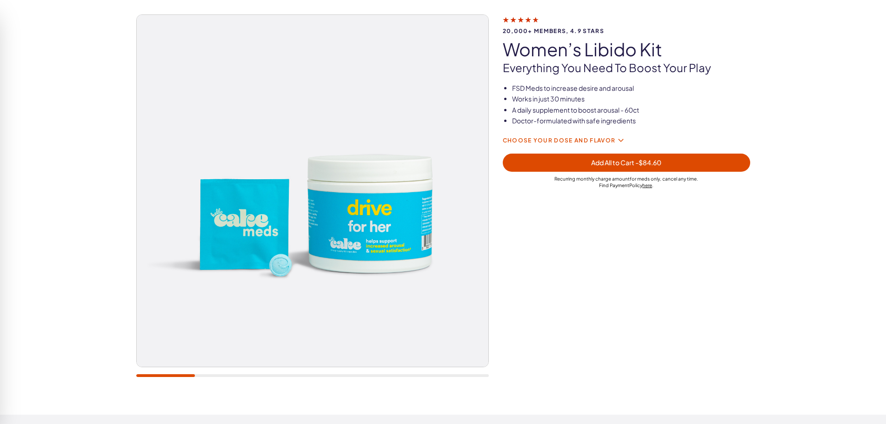
scroll to position [47, 0]
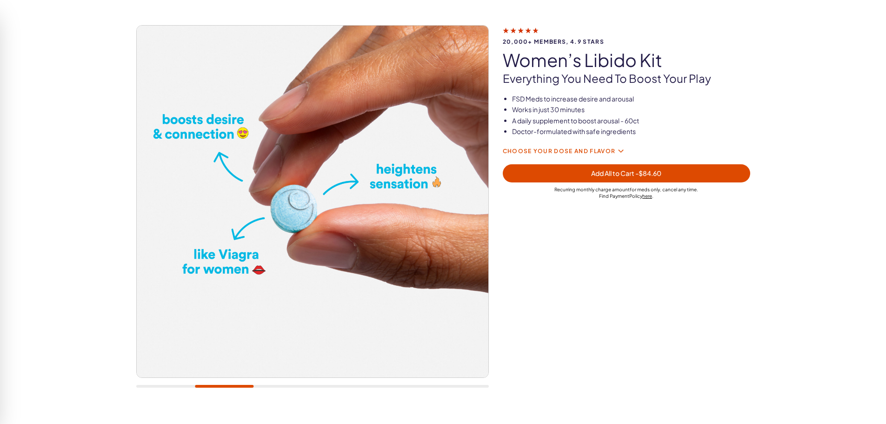
click at [557, 147] on div "Choose your dose and flavor" at bounding box center [626, 151] width 247 height 11
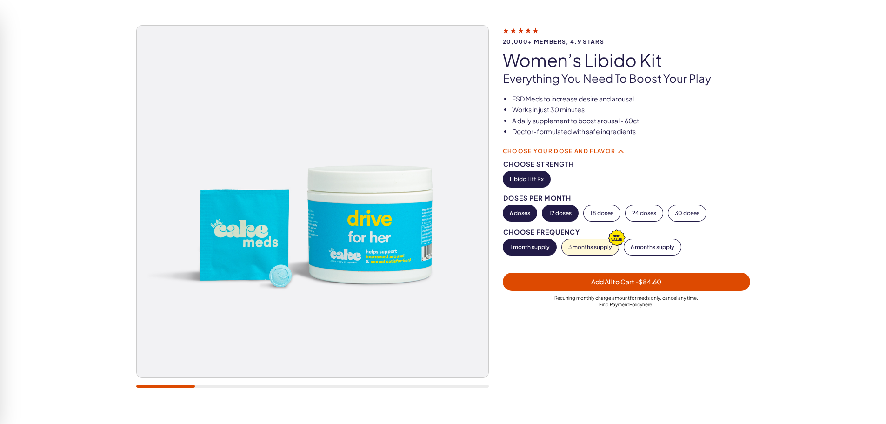
click at [553, 209] on button "12 doses" at bounding box center [560, 213] width 36 height 16
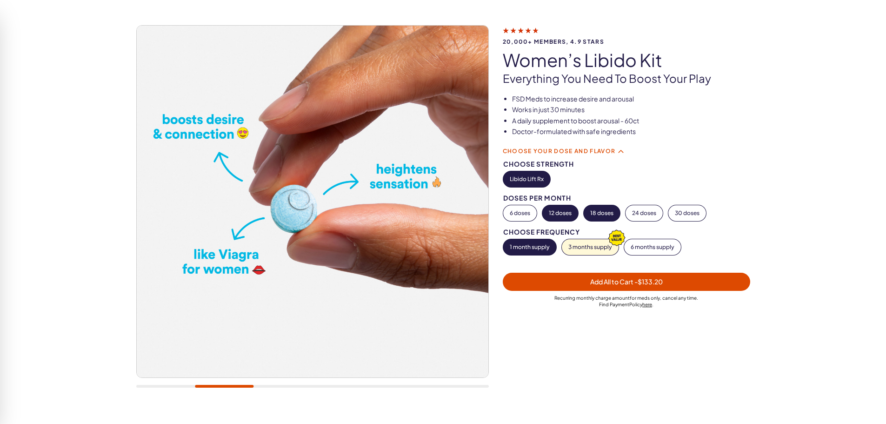
click at [605, 216] on button "18 doses" at bounding box center [602, 213] width 36 height 16
click at [647, 215] on button "24 doses" at bounding box center [644, 213] width 37 height 16
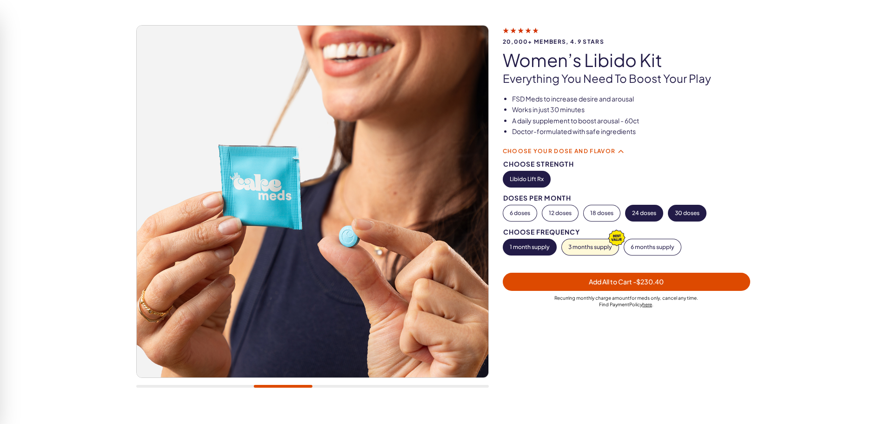
click at [705, 215] on button "30 doses" at bounding box center [687, 213] width 38 height 16
click at [650, 245] on button "6 months supply" at bounding box center [652, 247] width 57 height 16
click at [523, 219] on button "6 doses" at bounding box center [519, 213] width 33 height 16
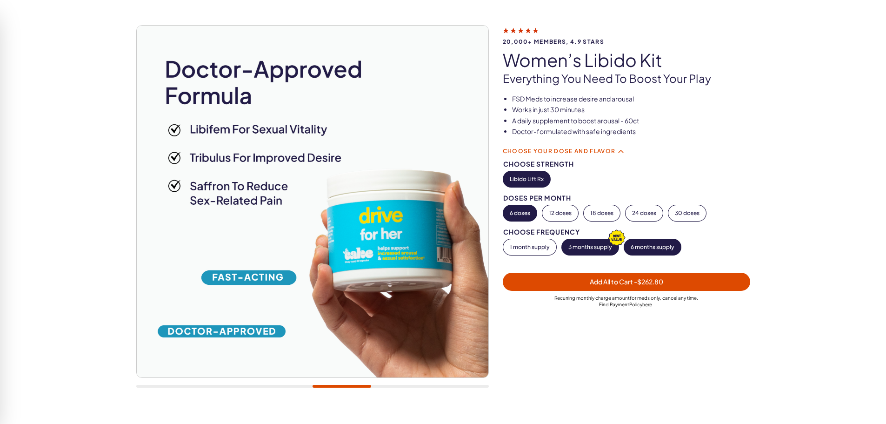
click at [589, 248] on button "3 months supply" at bounding box center [590, 247] width 57 height 16
click at [509, 247] on button "1 month supply" at bounding box center [529, 247] width 53 height 16
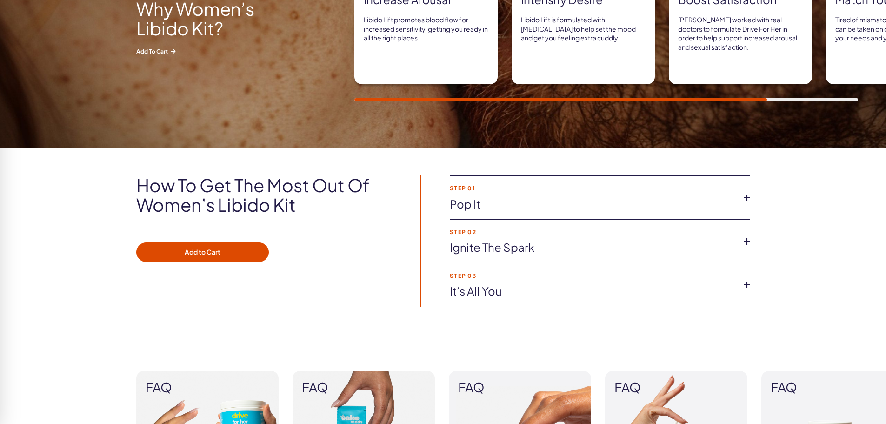
scroll to position [744, 0]
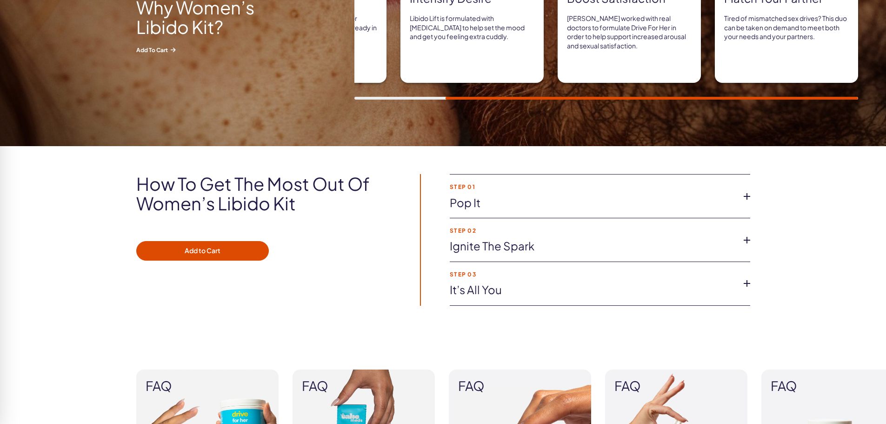
click at [748, 201] on icon at bounding box center [747, 196] width 14 height 14
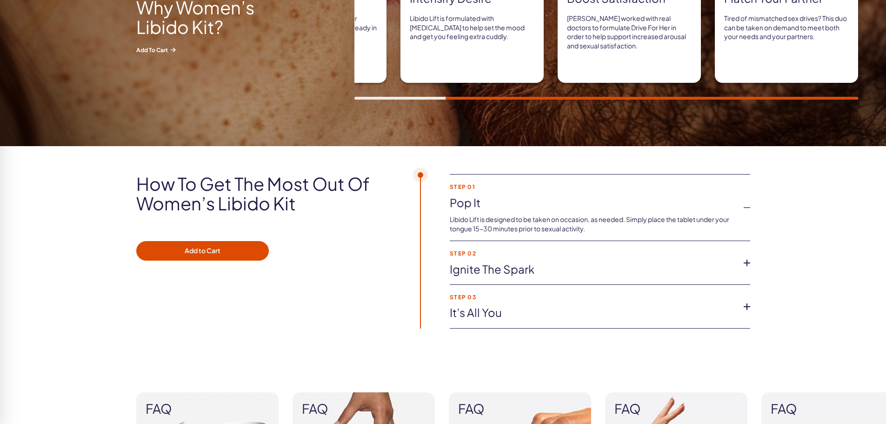
click at [741, 267] on icon at bounding box center [747, 263] width 14 height 14
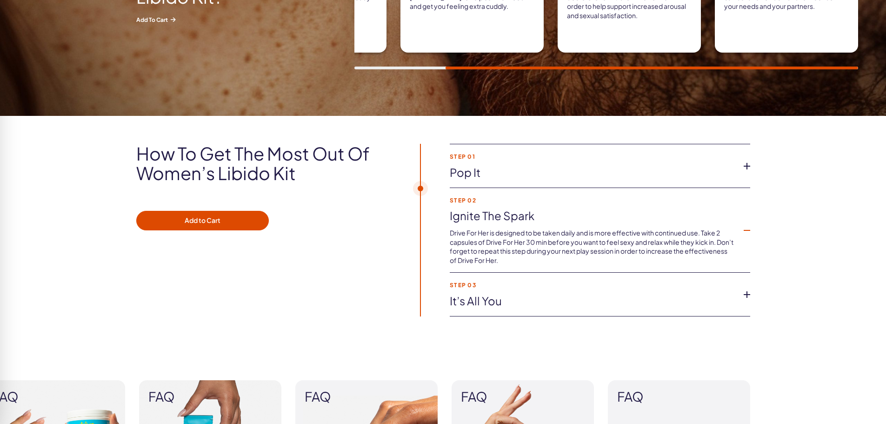
scroll to position [791, 0]
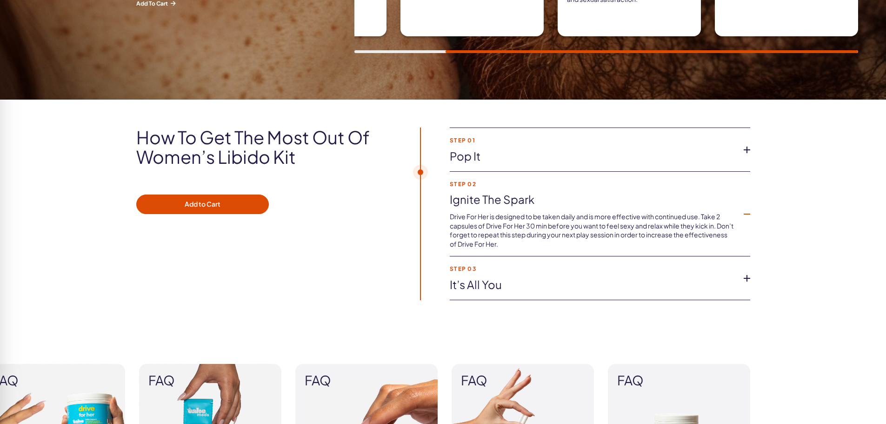
click at [719, 273] on li "Step 03 It’s all you Once your start feeling a boost, you’re ready to take off!…" at bounding box center [600, 278] width 301 height 44
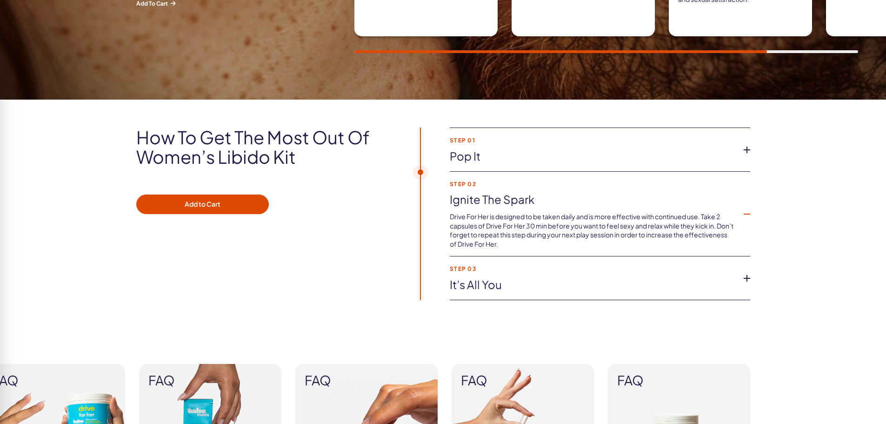
click at [743, 281] on icon at bounding box center [747, 278] width 14 height 14
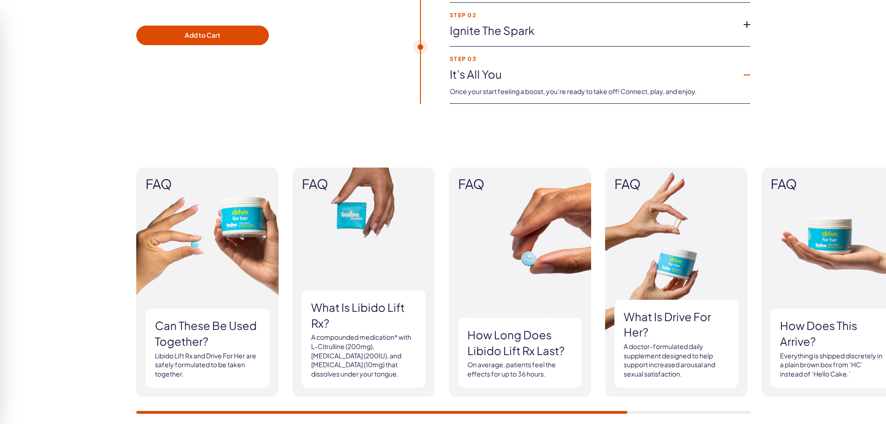
scroll to position [837, 0]
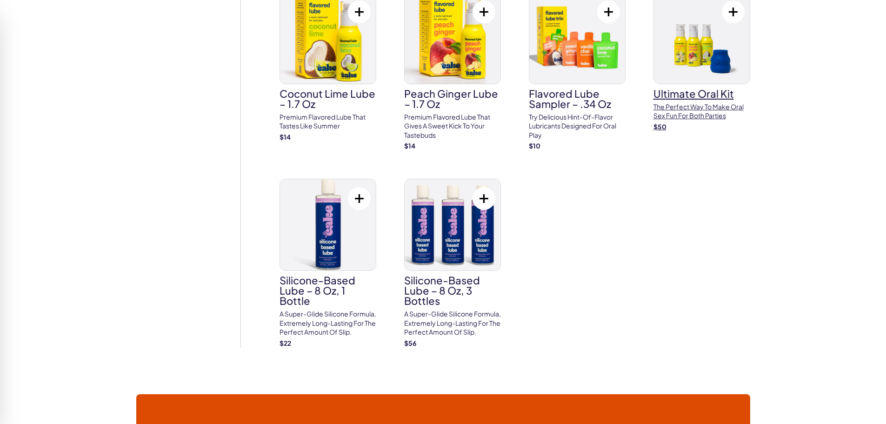
scroll to position [930, 0]
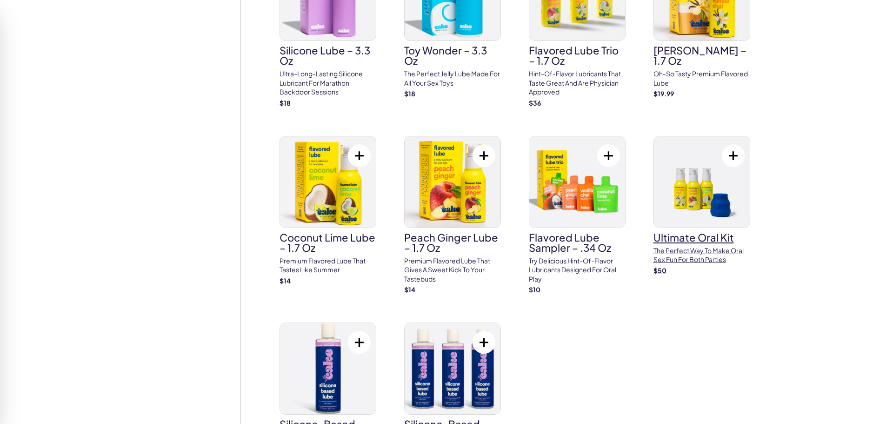
click at [708, 174] on img at bounding box center [702, 181] width 96 height 91
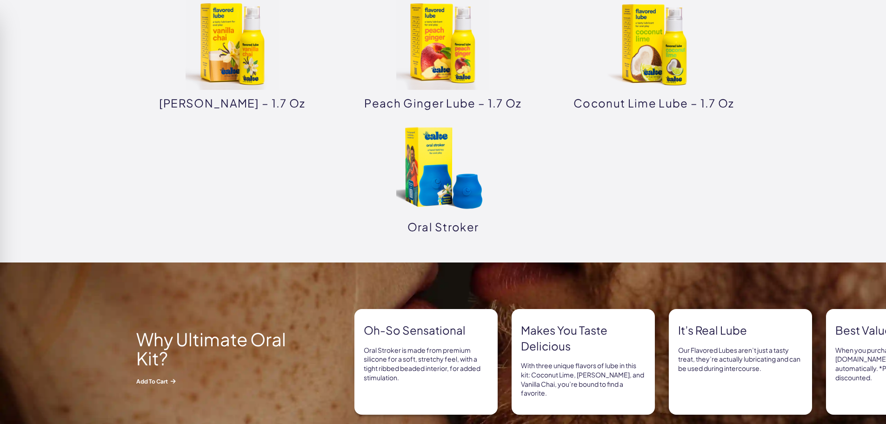
scroll to position [558, 0]
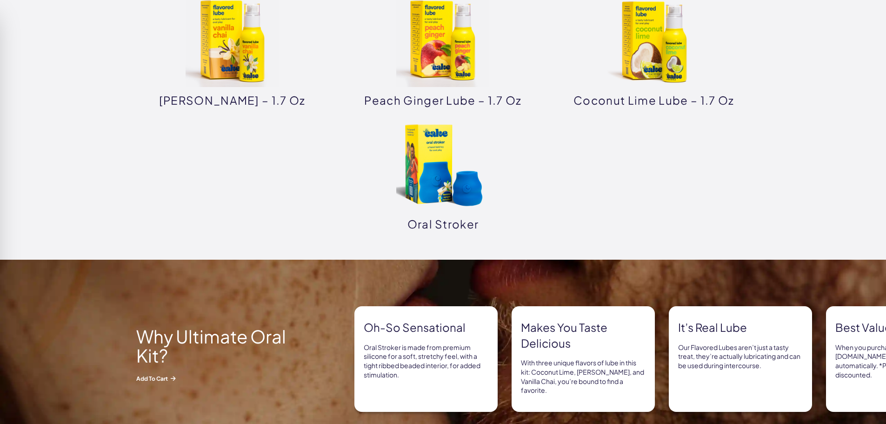
click at [471, 199] on img at bounding box center [442, 164] width 93 height 93
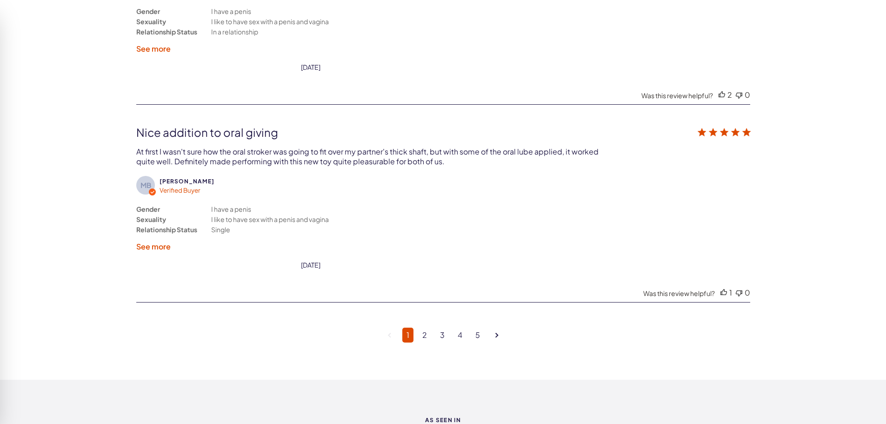
scroll to position [2466, 0]
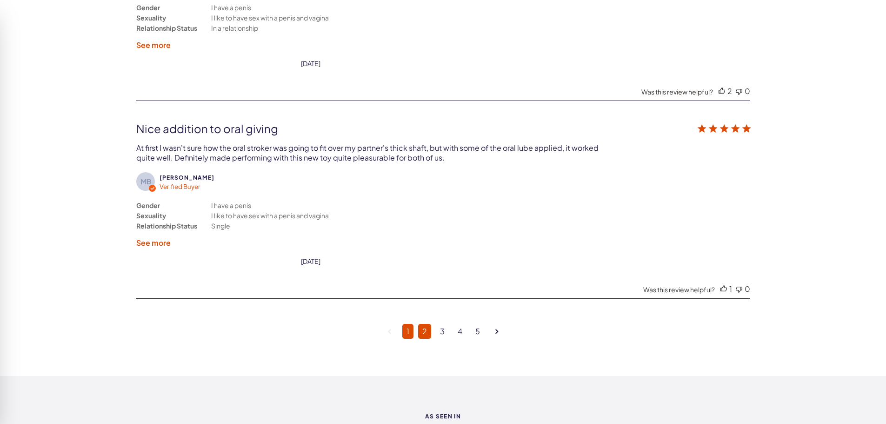
click at [429, 324] on link "2" at bounding box center [424, 331] width 13 height 15
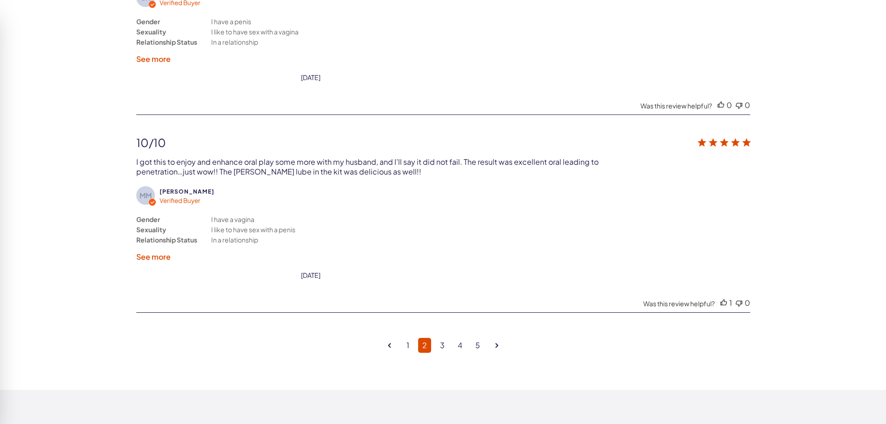
scroll to position [2420, 0]
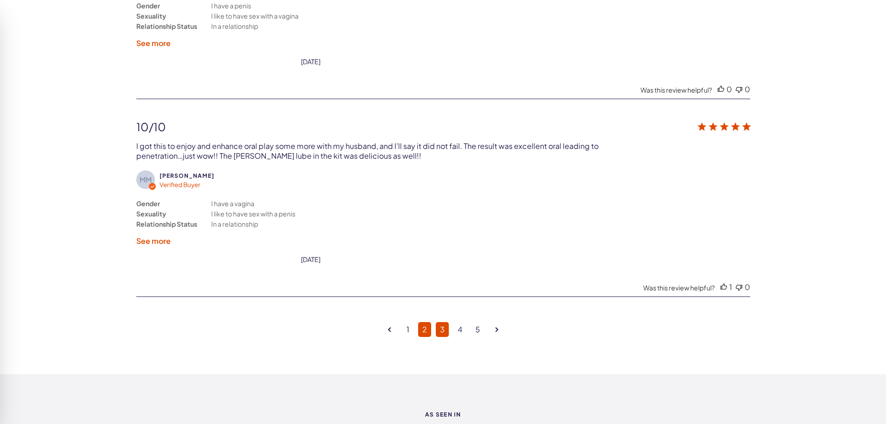
click at [442, 334] on link "3" at bounding box center [442, 329] width 13 height 15
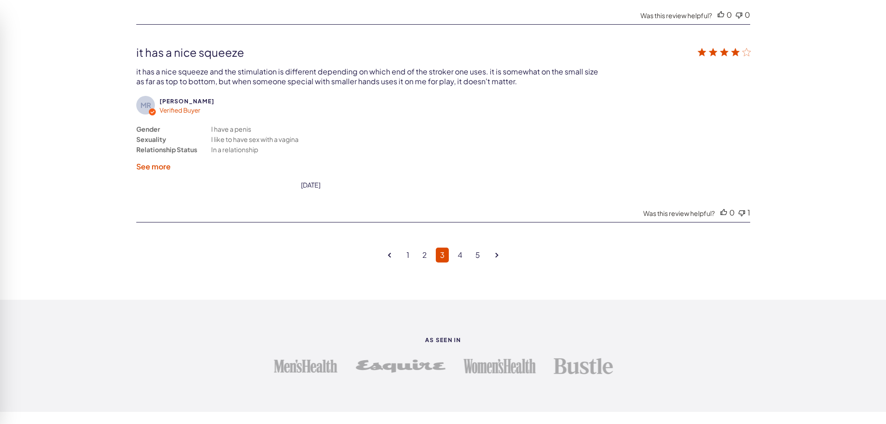
scroll to position [2560, 0]
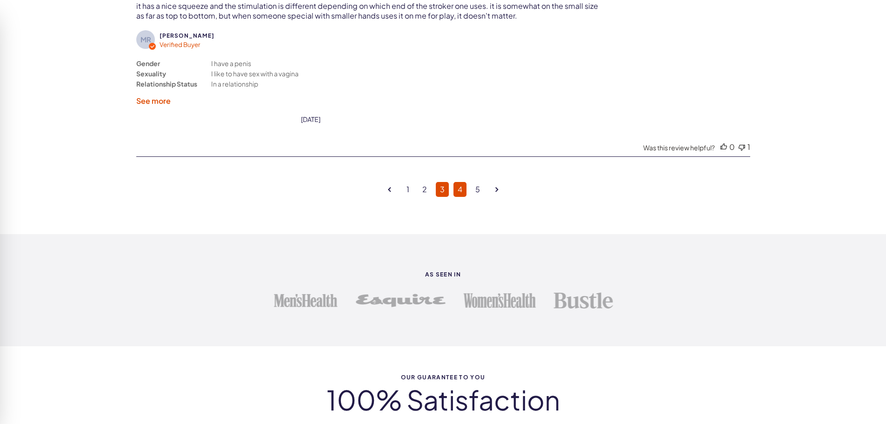
click at [462, 192] on link "4" at bounding box center [460, 189] width 13 height 15
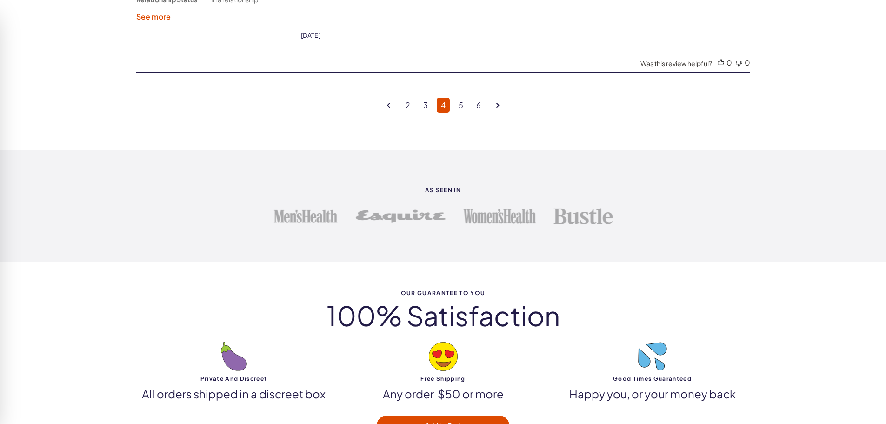
scroll to position [2653, 0]
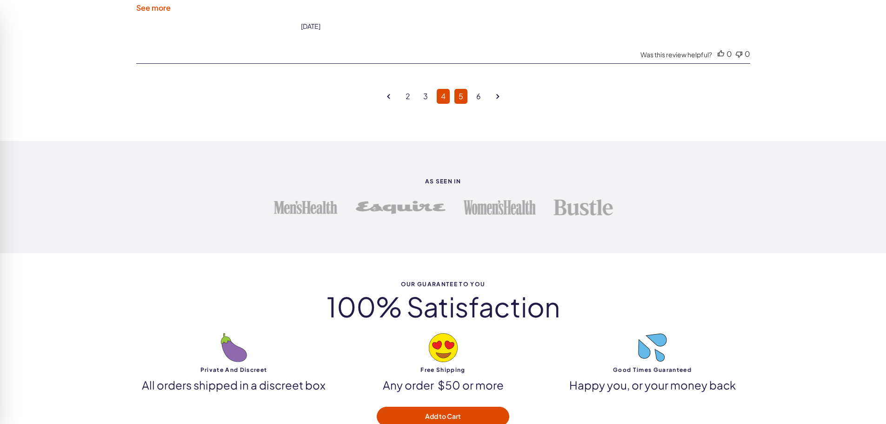
click at [462, 103] on link "5" at bounding box center [461, 96] width 13 height 15
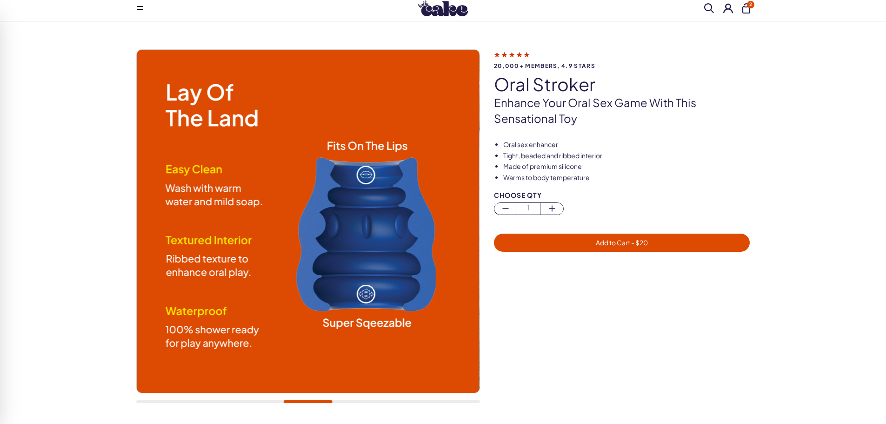
scroll to position [0, 0]
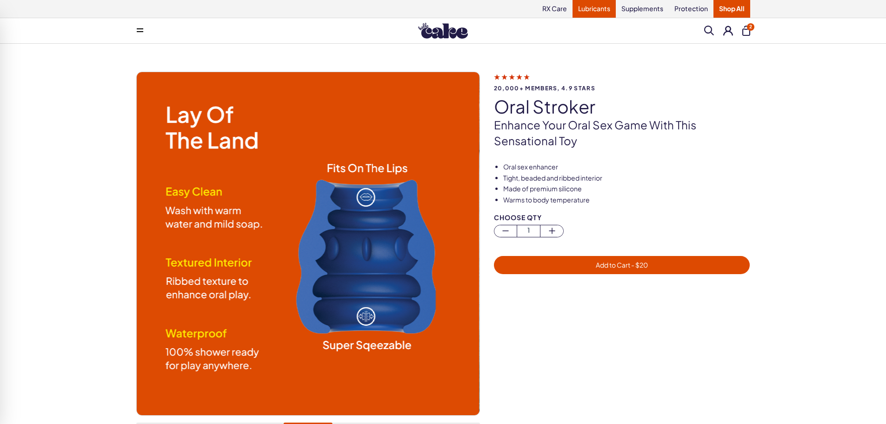
click at [591, 8] on link "Lubricants" at bounding box center [594, 9] width 43 height 18
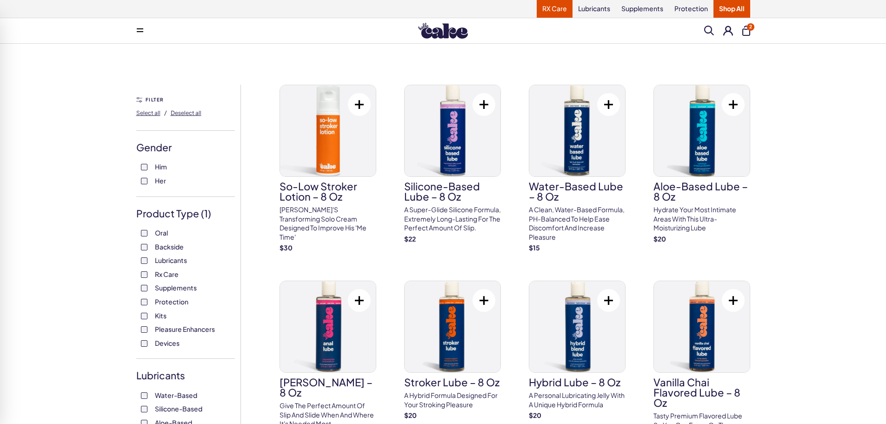
click at [553, 11] on link "RX Care" at bounding box center [555, 9] width 36 height 18
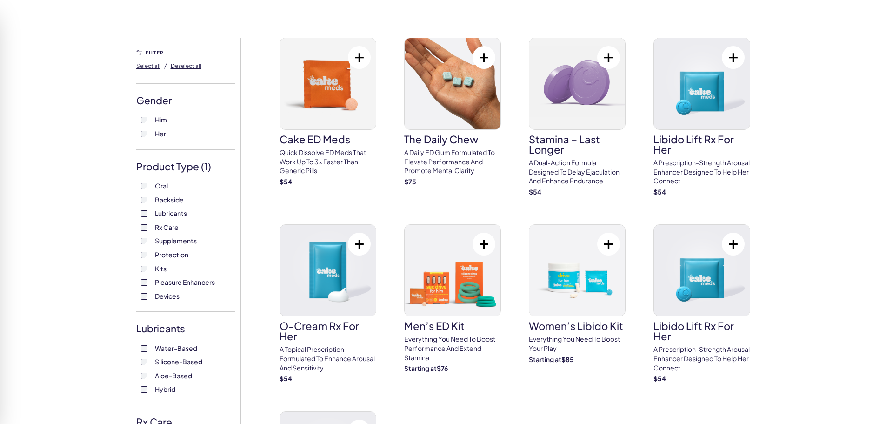
scroll to position [47, 0]
click at [702, 96] on img at bounding box center [702, 84] width 96 height 91
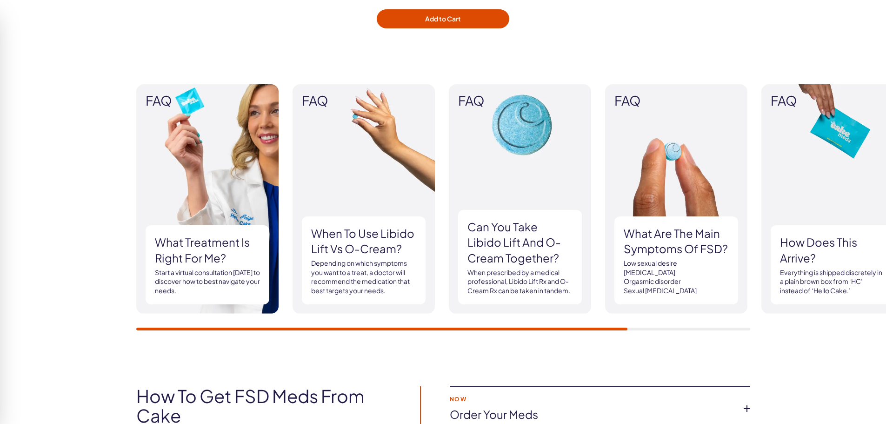
scroll to position [1442, 0]
